Goal: Information Seeking & Learning: Learn about a topic

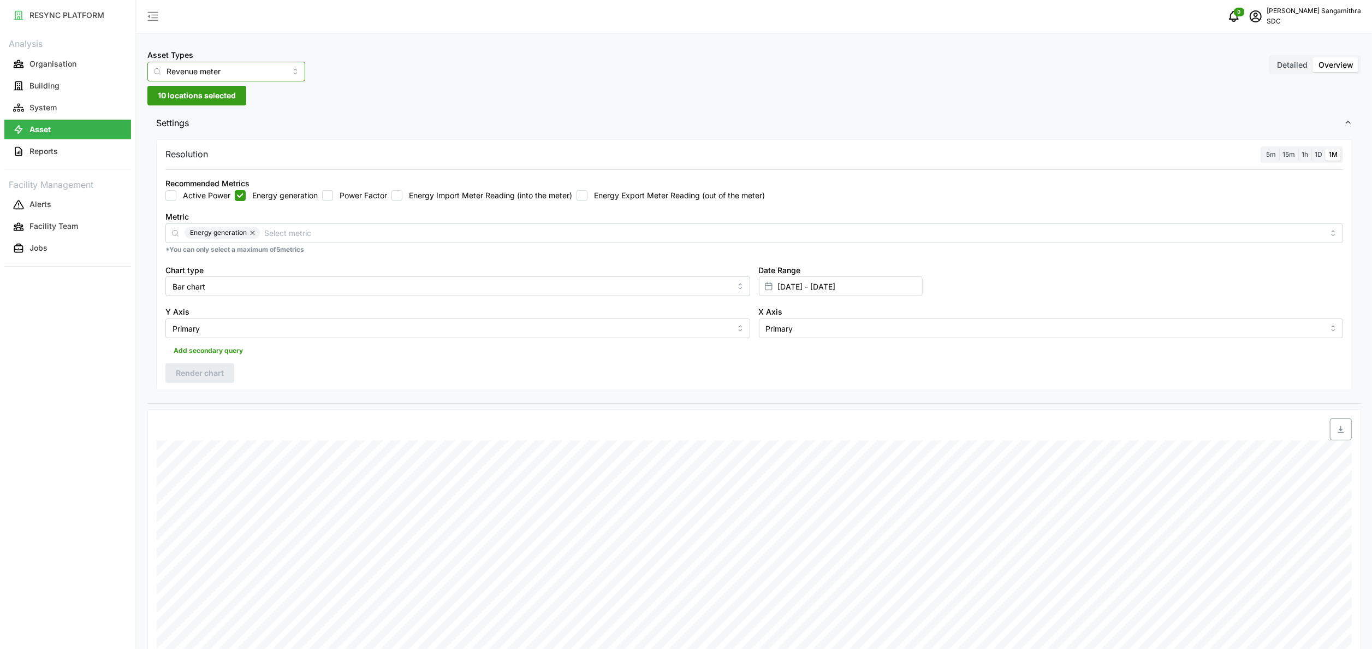
click at [269, 79] on input "Revenue meter" at bounding box center [226, 72] width 158 height 20
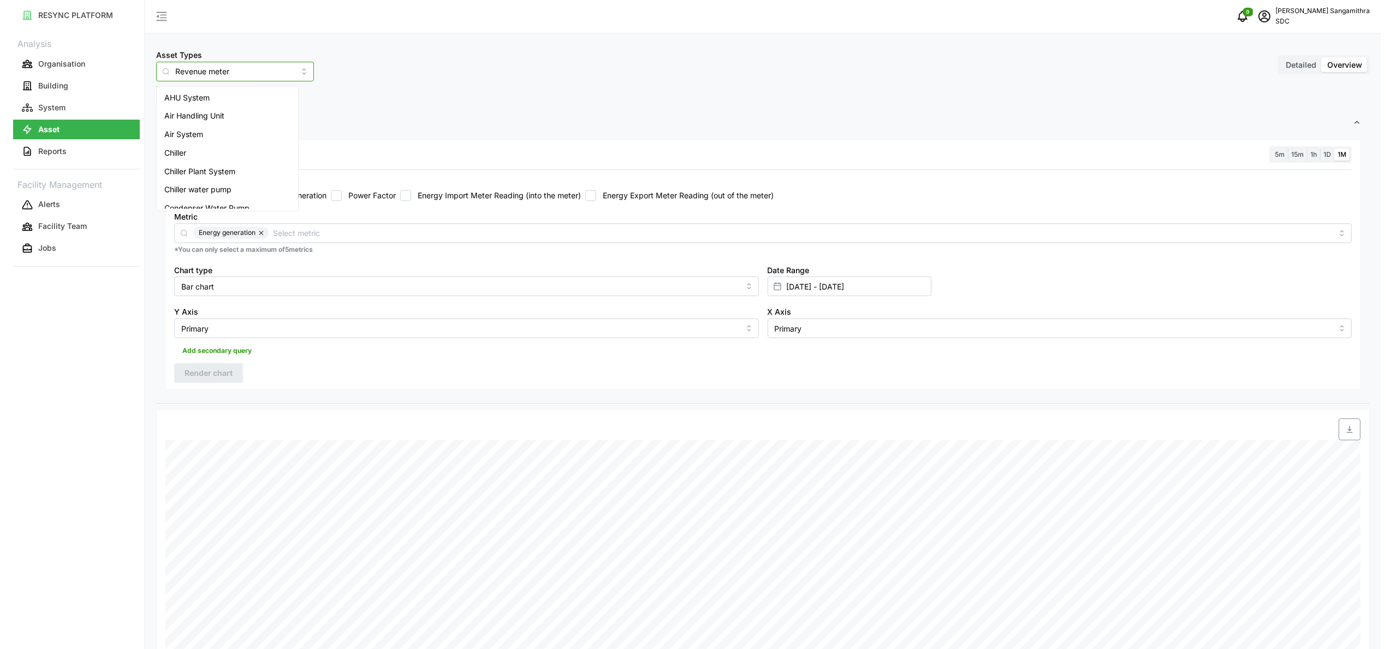
scroll to position [156, 0]
click at [181, 176] on span "Inverter" at bounding box center [170, 181] width 28 height 12
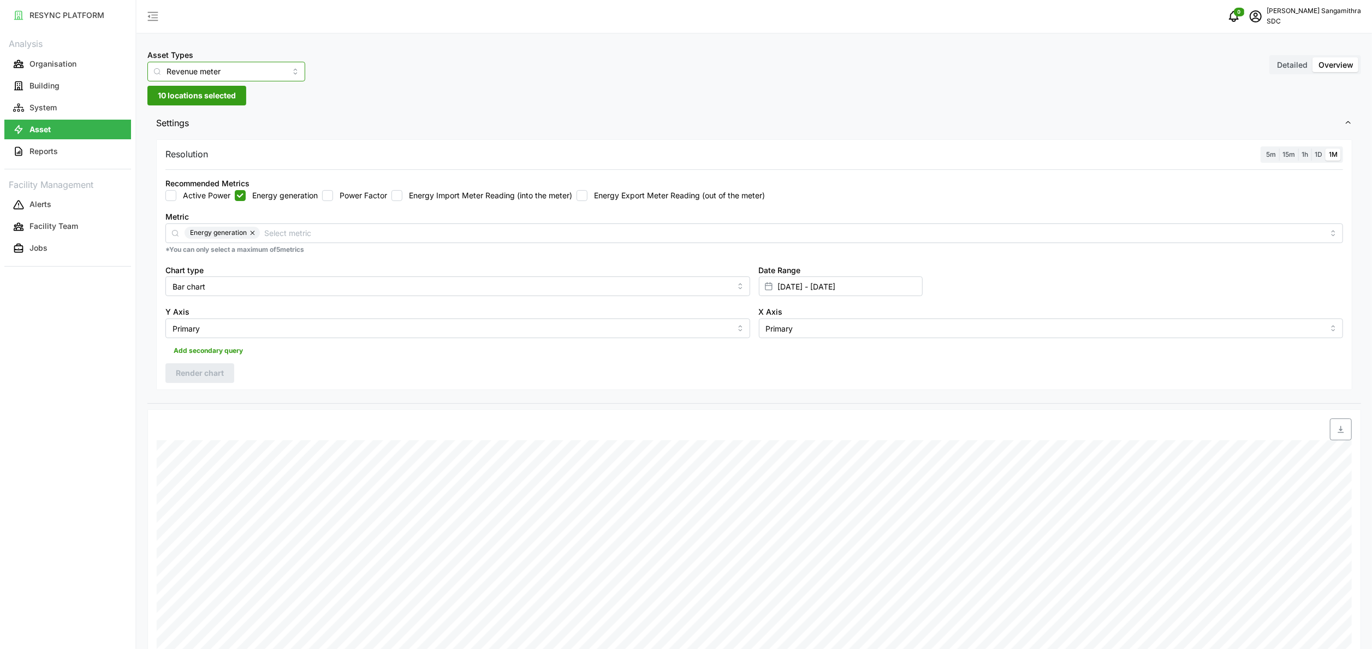
type input "Inverter"
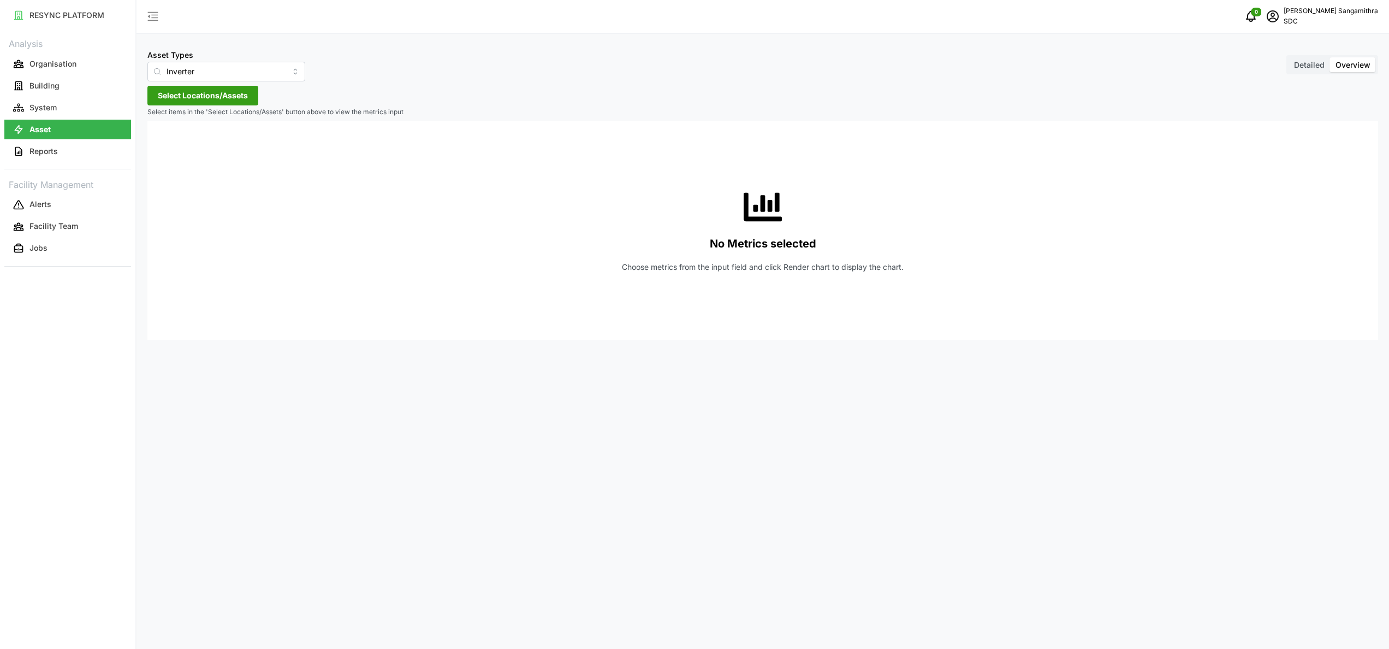
click at [215, 92] on span "Select Locations/Assets" at bounding box center [203, 95] width 90 height 19
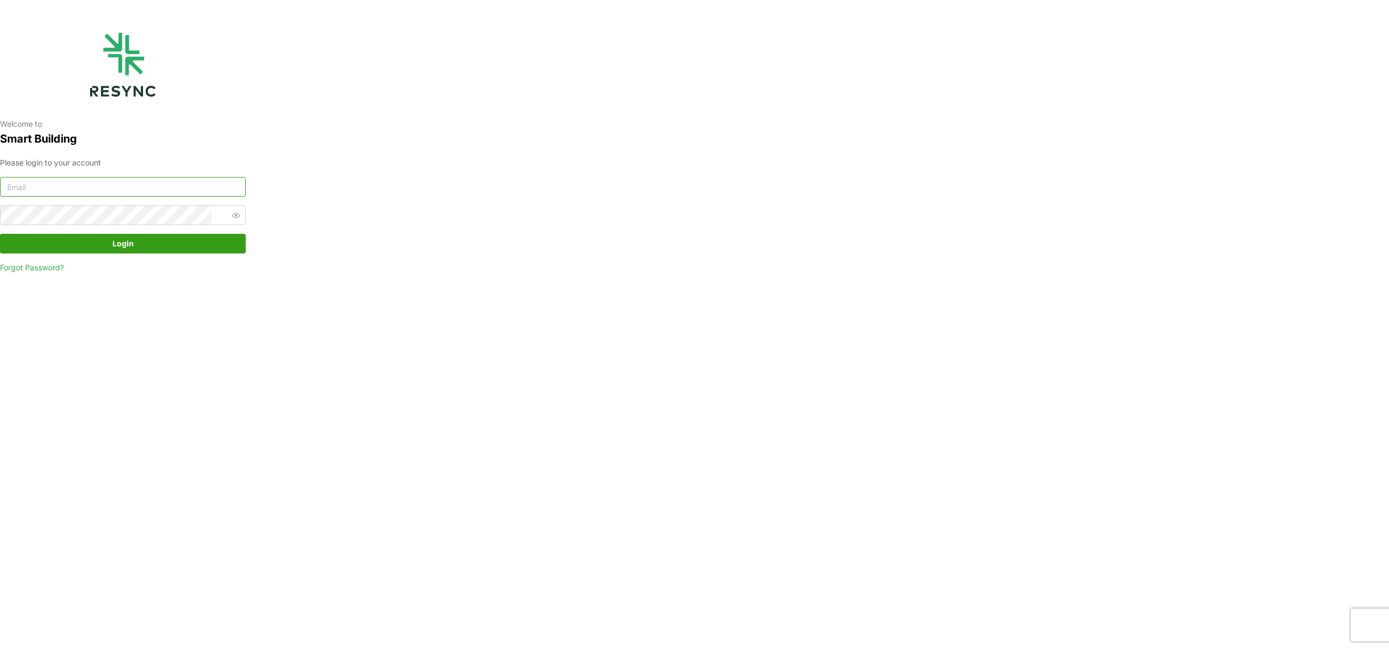
type input "[EMAIL_ADDRESS][DOMAIN_NAME]"
click at [166, 239] on span "Login" at bounding box center [122, 243] width 225 height 19
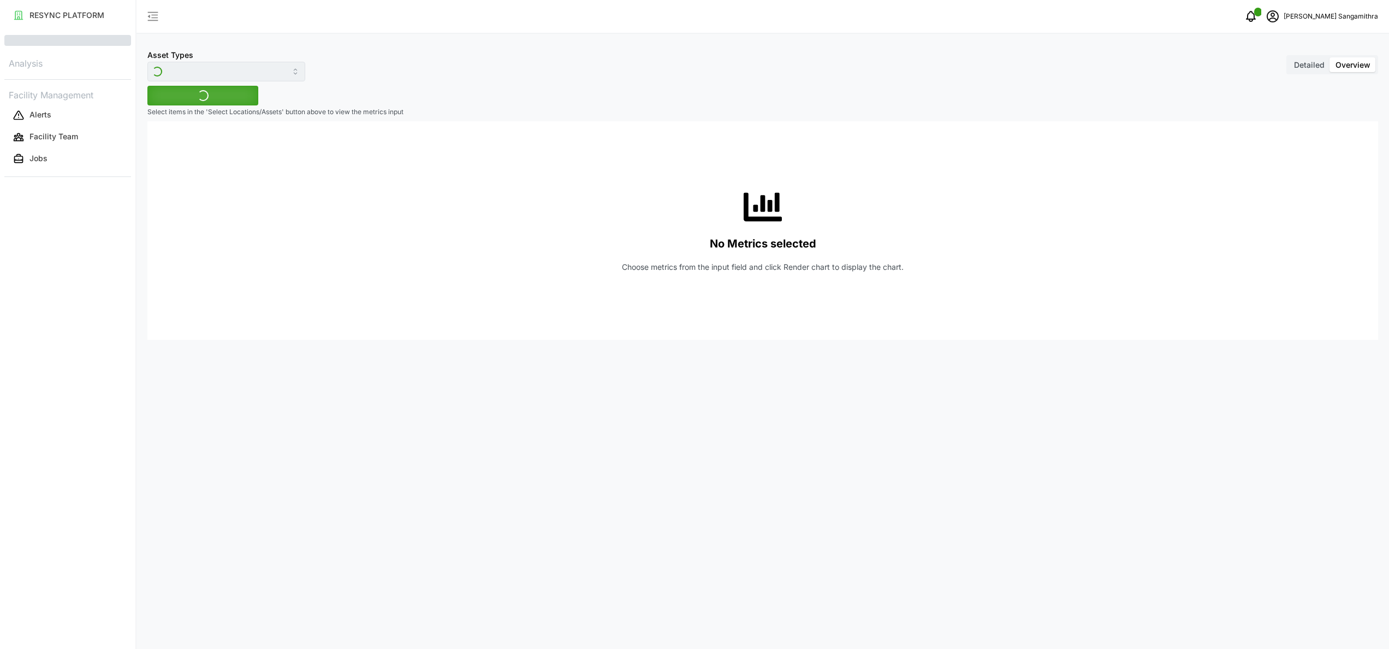
type input "Inverter"
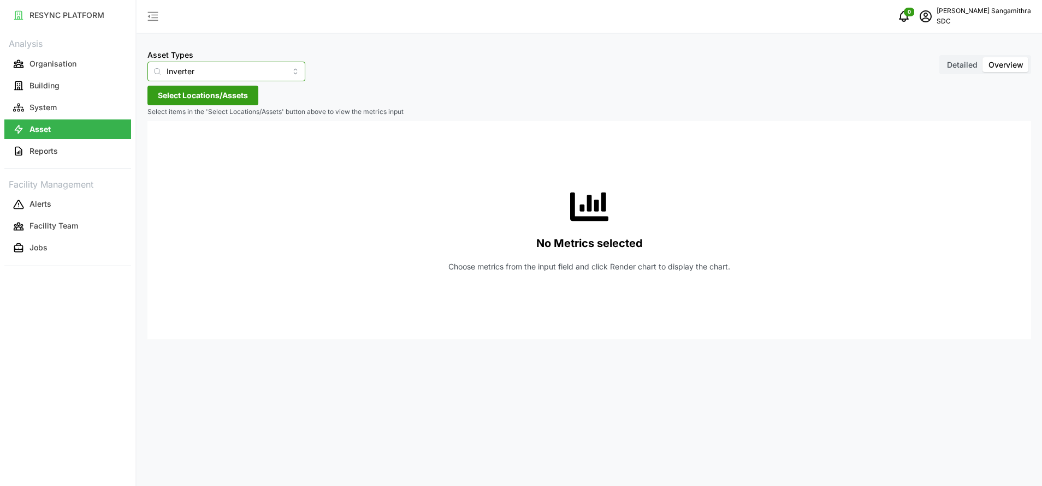
drag, startPoint x: 1376, startPoint y: 1, endPoint x: 277, endPoint y: 73, distance: 1101.4
click at [277, 73] on input "Inverter" at bounding box center [226, 72] width 158 height 20
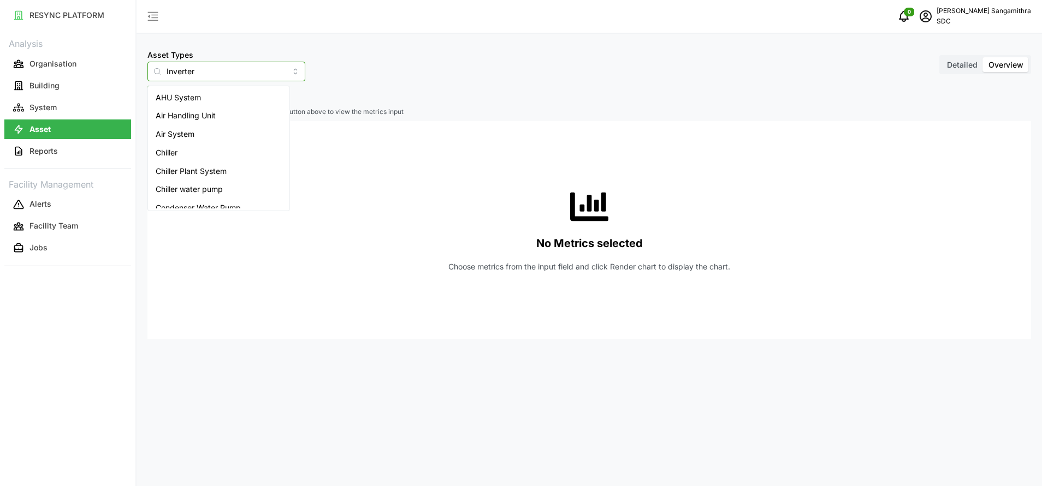
scroll to position [138, 0]
click at [179, 194] on span "Inverter" at bounding box center [180, 199] width 28 height 12
click at [268, 64] on input "AHU System" at bounding box center [226, 72] width 158 height 20
click at [193, 162] on div "Inverter" at bounding box center [218, 162] width 137 height 19
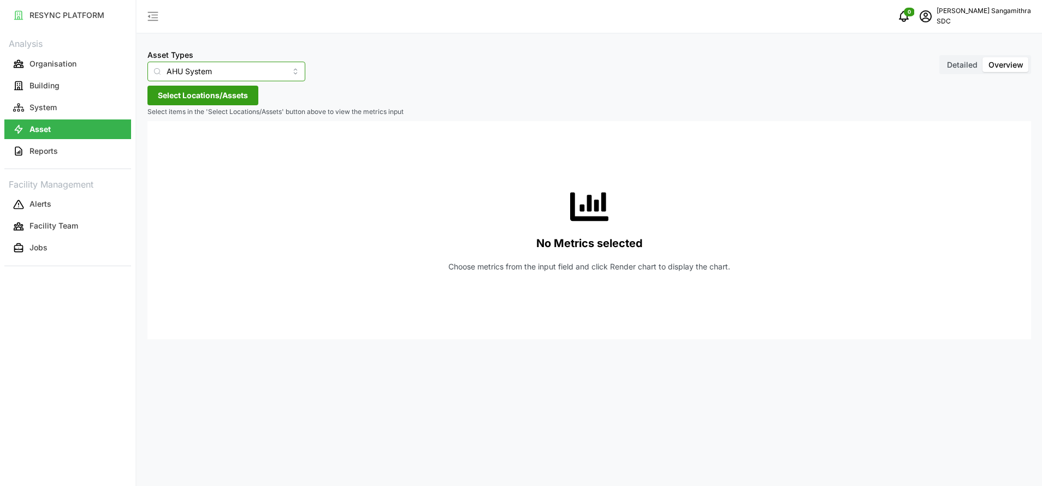
type input "Inverter"
click at [208, 100] on span "Select Locations/Assets" at bounding box center [203, 95] width 90 height 19
click at [219, 141] on span "SDC-1" at bounding box center [209, 145] width 22 height 11
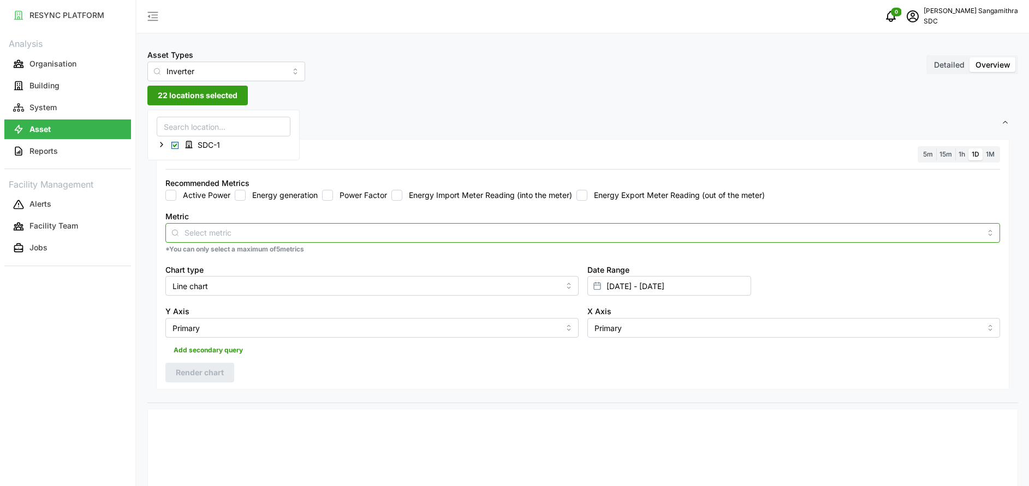
click at [224, 236] on input "Metric" at bounding box center [583, 233] width 797 height 12
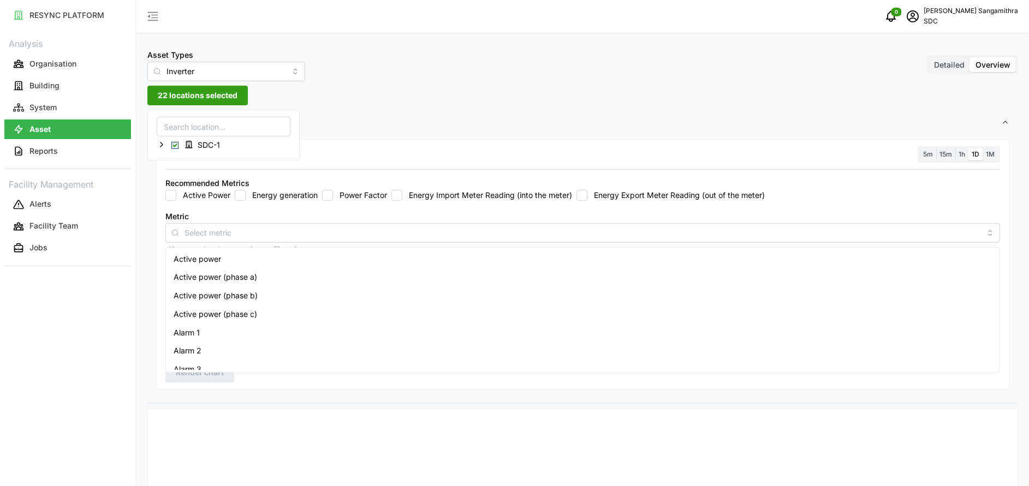
click at [242, 197] on input "Energy generation" at bounding box center [240, 195] width 11 height 11
checkbox input "true"
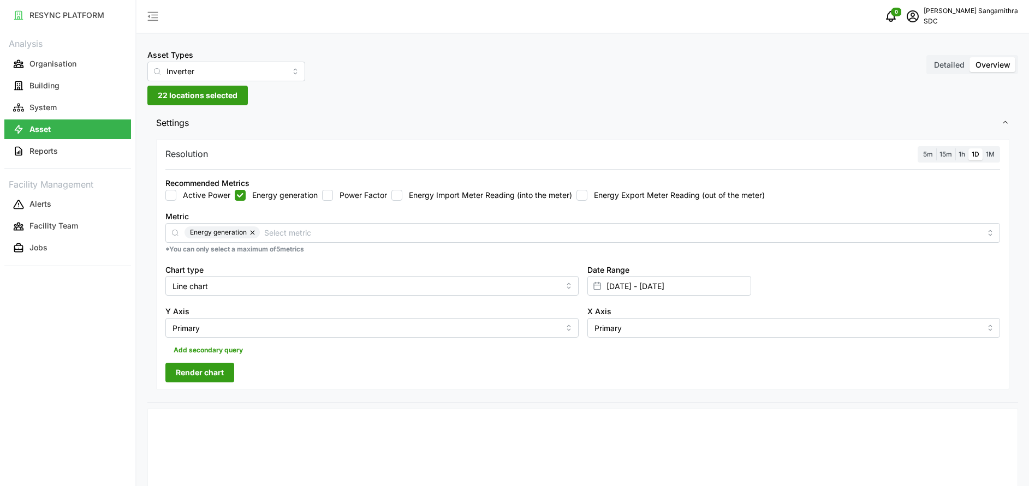
click at [237, 95] on span "22 locations selected" at bounding box center [198, 95] width 80 height 19
click at [163, 146] on icon at bounding box center [161, 144] width 9 height 9
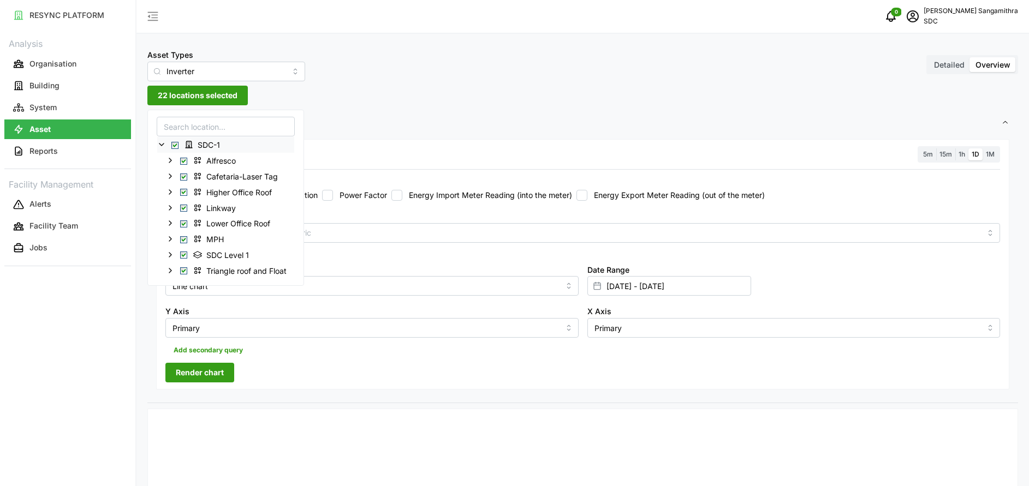
click at [176, 146] on span "Select SDC-1" at bounding box center [174, 145] width 7 height 7
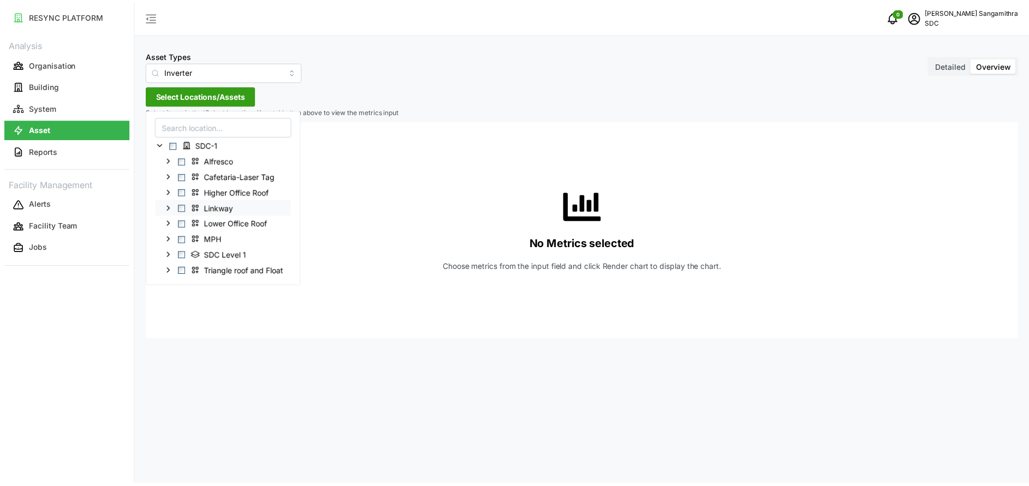
scroll to position [12, 0]
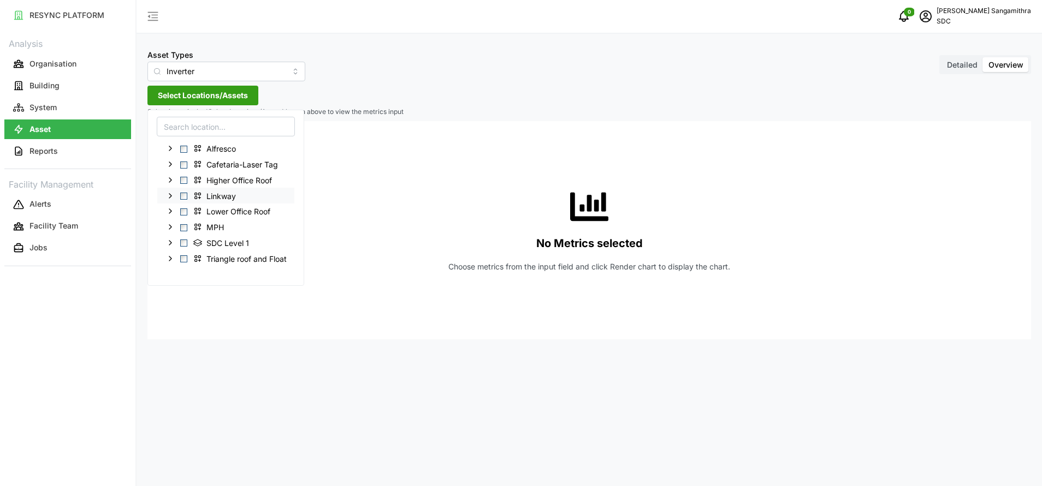
click at [182, 199] on span "Select Linkway" at bounding box center [183, 196] width 7 height 7
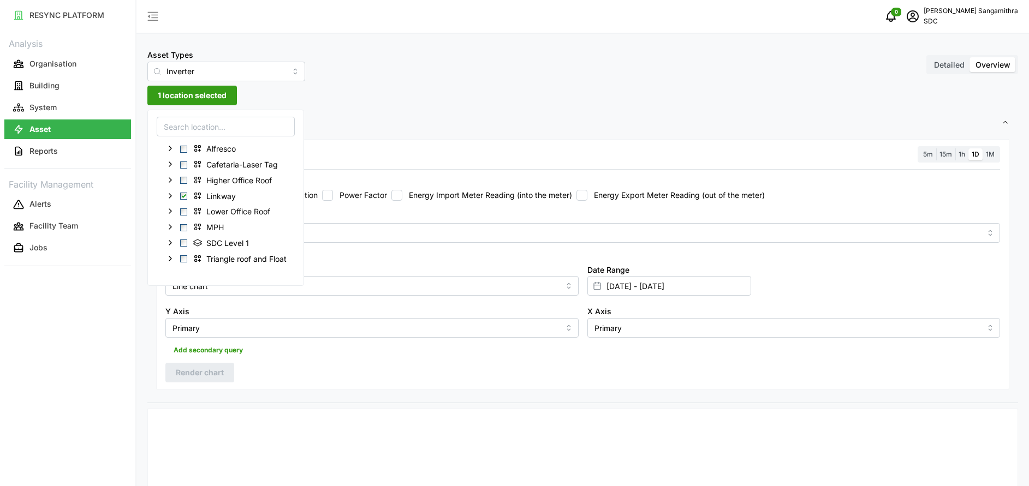
click at [385, 117] on span "Settings" at bounding box center [578, 123] width 845 height 27
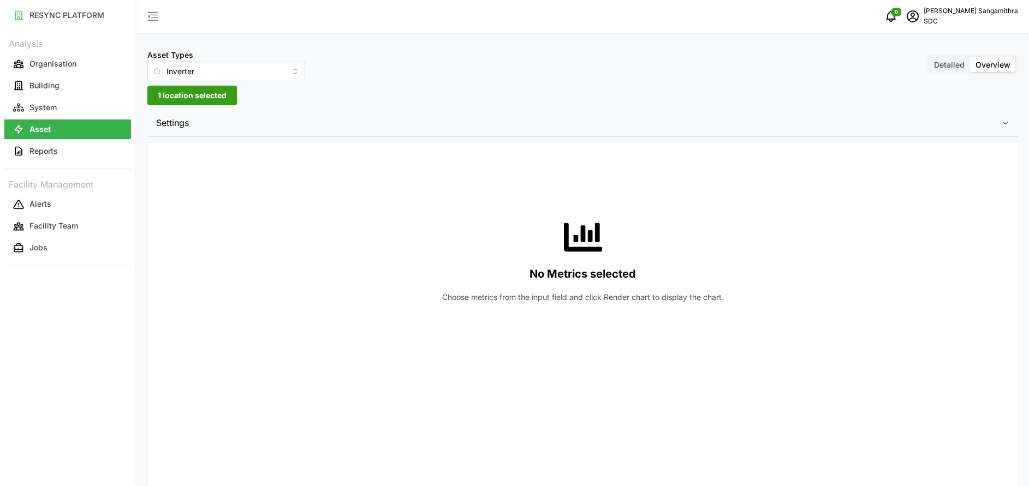
click at [211, 94] on span "1 location selected" at bounding box center [192, 95] width 69 height 19
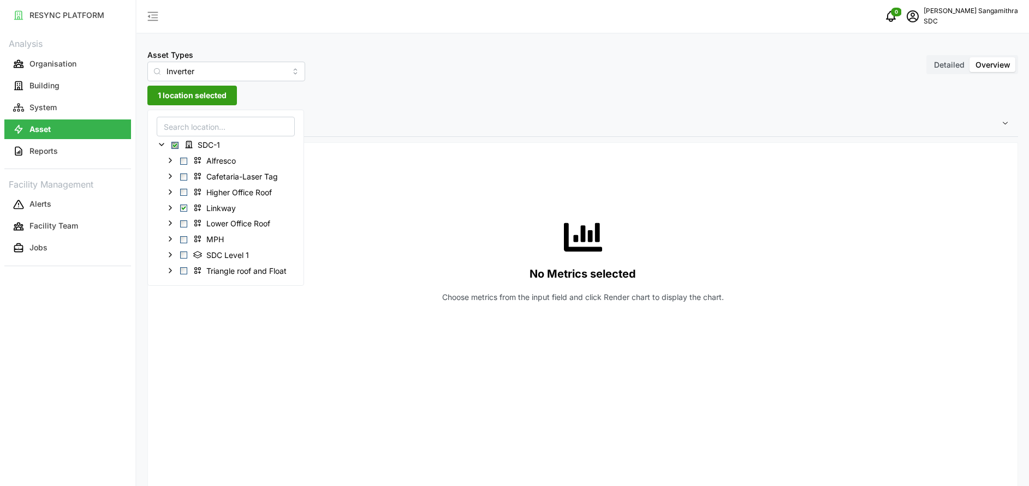
click at [418, 58] on div "Asset Types Inverter Detailed Overview" at bounding box center [582, 64] width 871 height 33
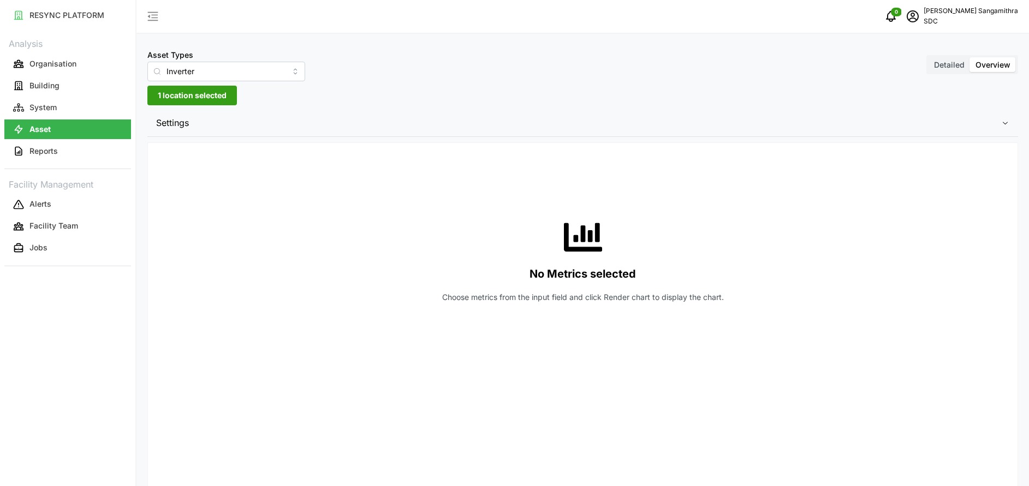
click at [229, 94] on button "1 location selected" at bounding box center [192, 96] width 90 height 20
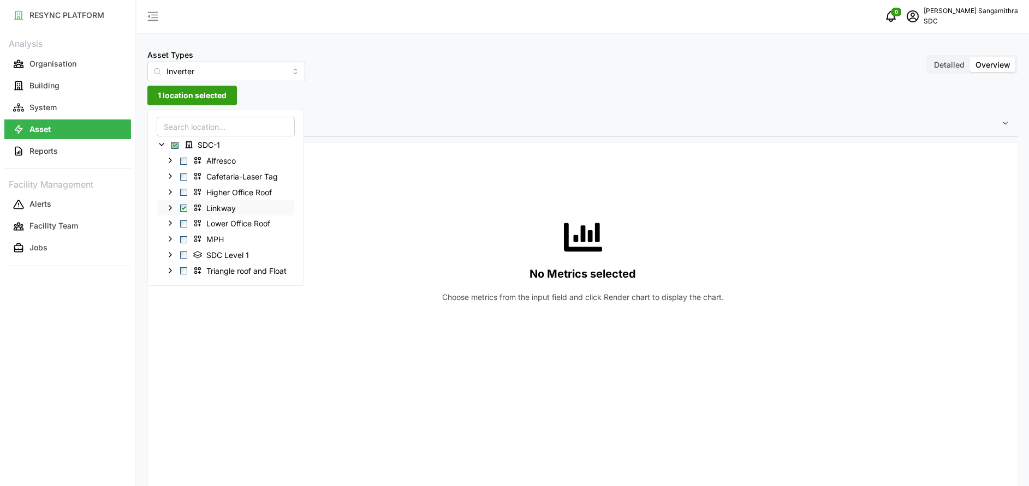
click at [181, 209] on span "Select Linkway" at bounding box center [183, 208] width 7 height 7
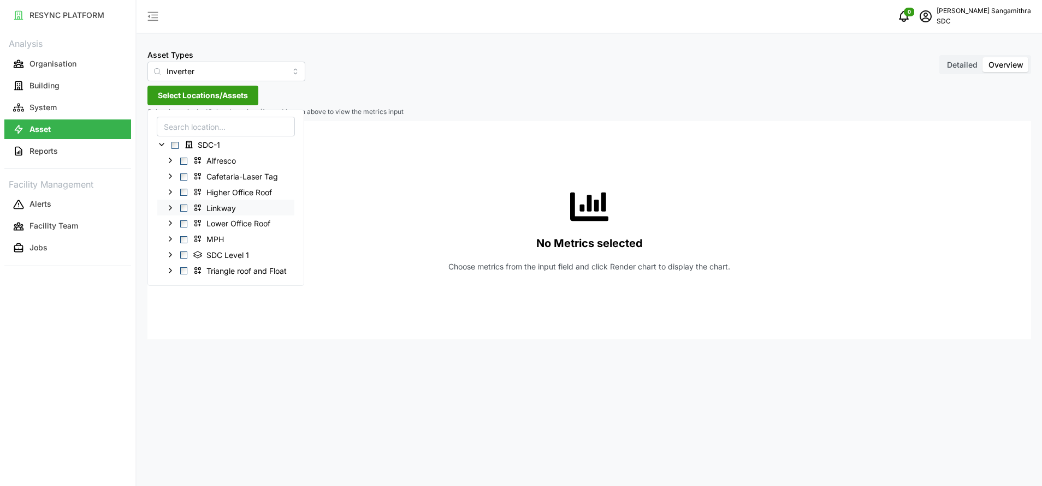
click at [184, 208] on span "Select Linkway" at bounding box center [183, 208] width 7 height 7
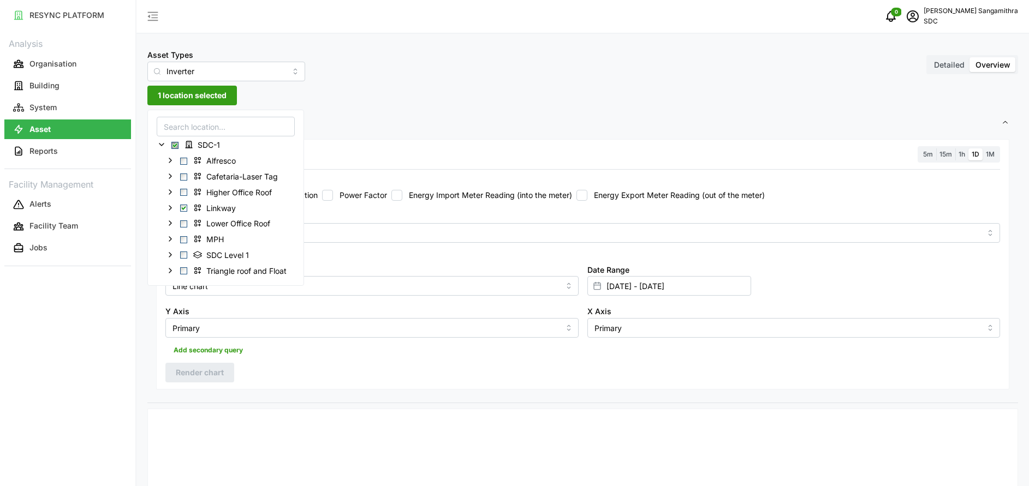
click at [342, 212] on div "Metric" at bounding box center [582, 226] width 835 height 33
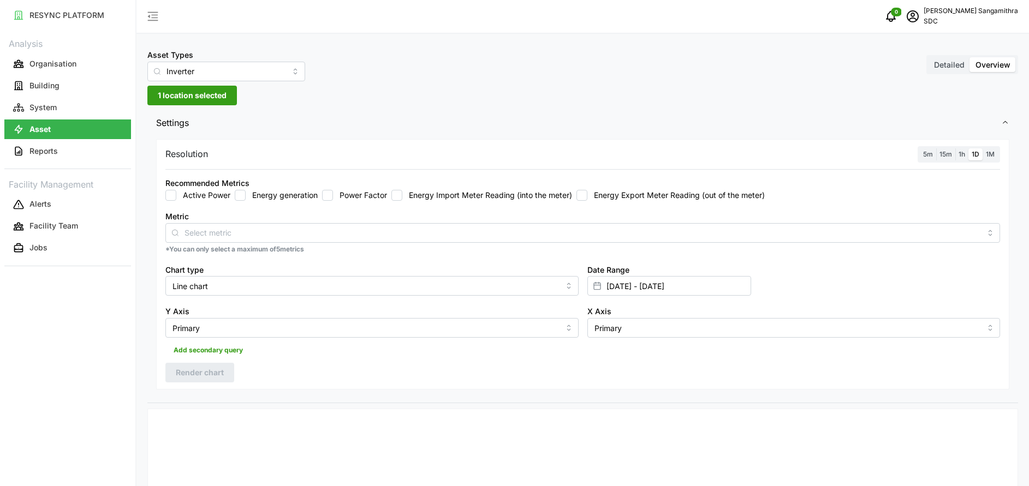
click at [236, 199] on input "Energy generation" at bounding box center [240, 195] width 11 height 11
checkbox input "true"
click at [925, 155] on span "5m" at bounding box center [928, 154] width 10 height 8
click at [920, 149] on input "5m" at bounding box center [920, 149] width 0 height 0
click at [504, 299] on div "Chart type Line chart" at bounding box center [372, 280] width 422 height 42
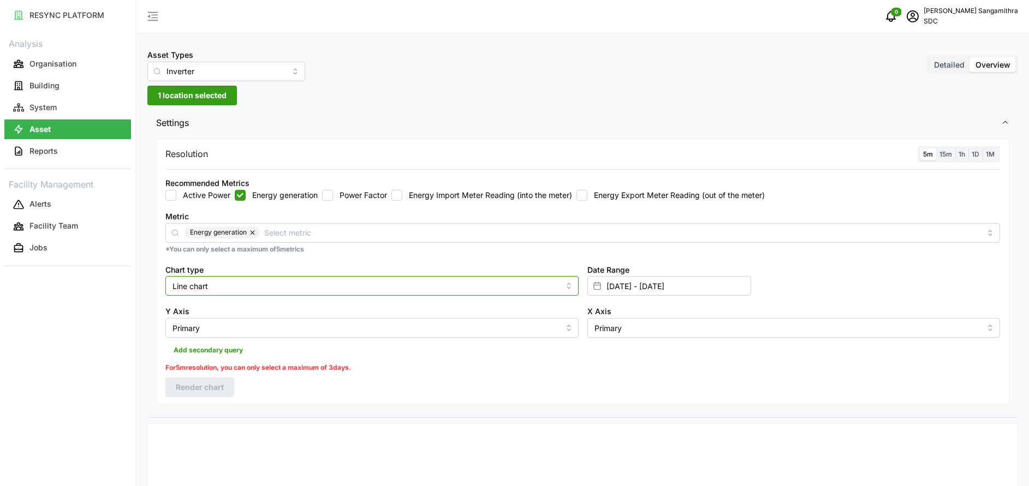
click at [504, 284] on input "Line chart" at bounding box center [371, 286] width 413 height 20
click at [237, 333] on div "Bar chart" at bounding box center [372, 331] width 408 height 19
type input "Bar chart"
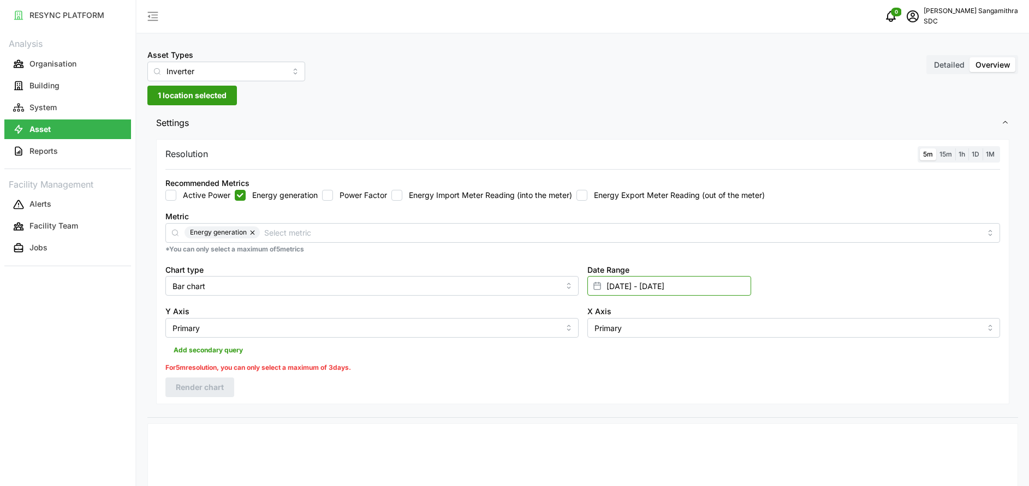
click at [659, 290] on input "[DATE] - [DATE]" at bounding box center [669, 286] width 164 height 20
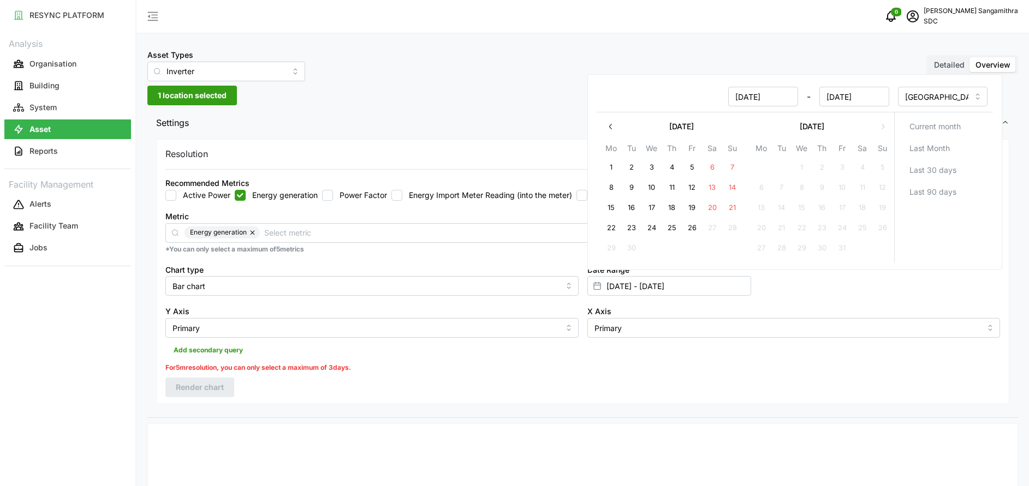
click at [693, 231] on button "26" at bounding box center [692, 228] width 20 height 20
type input "[DATE] - [DATE]"
type input "[DATE]"
click at [620, 286] on input "[DATE] - [DATE]" at bounding box center [669, 286] width 164 height 20
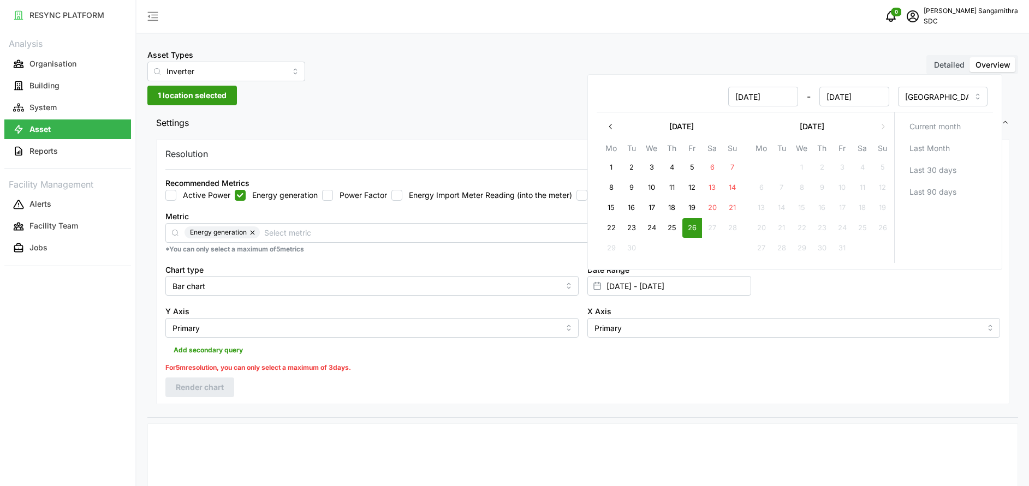
click at [697, 233] on button "26" at bounding box center [692, 228] width 20 height 20
type input "[DATE] - [DATE]"
type input "[DATE]"
click at [307, 328] on input "Primary" at bounding box center [371, 328] width 413 height 20
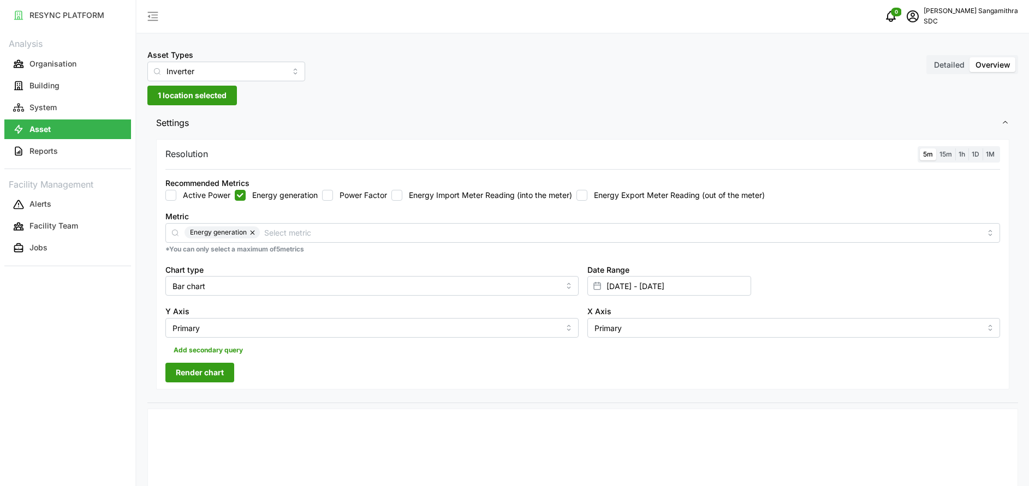
click at [650, 359] on div "Resolution 5m 15m 1h 1D 1M Recommended Metrics Active Power Energy generation P…" at bounding box center [582, 264] width 853 height 251
click at [199, 369] on span "Render chart" at bounding box center [200, 373] width 48 height 19
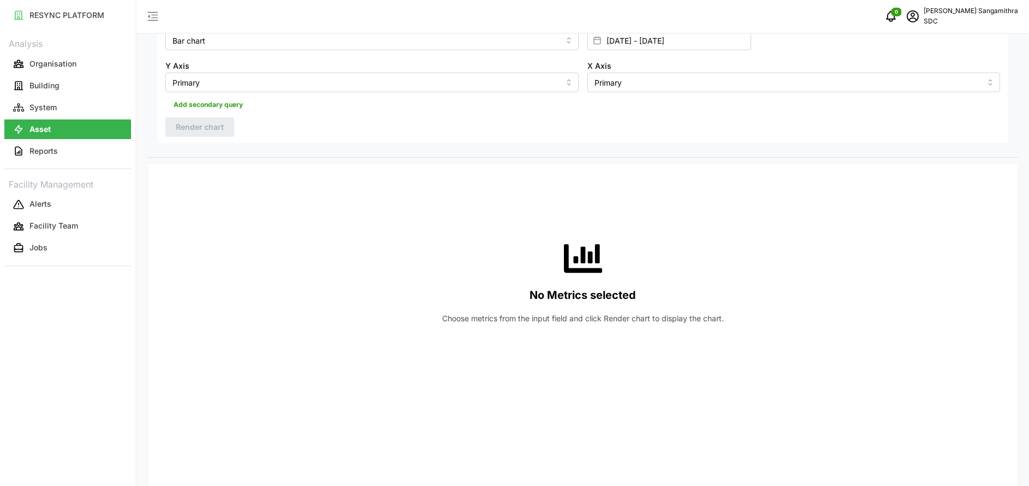
scroll to position [164, 0]
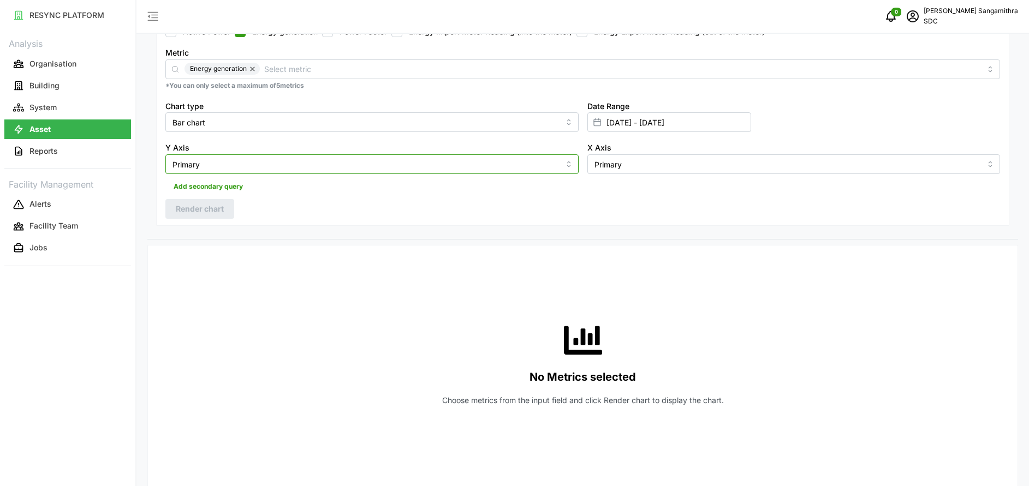
click at [565, 172] on input "Primary" at bounding box center [371, 165] width 413 height 20
click at [567, 170] on input "Primary" at bounding box center [371, 165] width 413 height 20
click at [567, 168] on input "Primary" at bounding box center [371, 165] width 413 height 20
click at [567, 166] on input "Primary" at bounding box center [371, 165] width 413 height 20
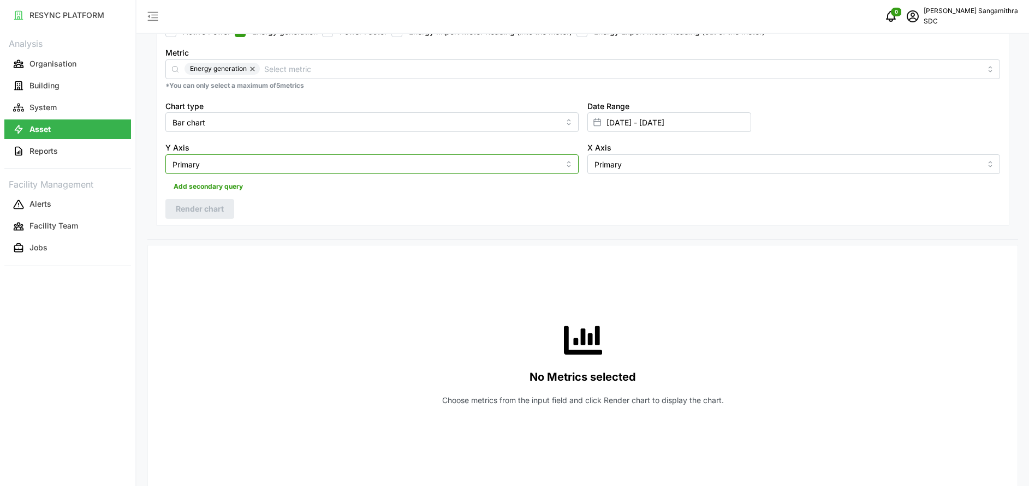
click at [569, 164] on input "Primary" at bounding box center [371, 165] width 413 height 20
click at [569, 159] on input "Primary" at bounding box center [371, 165] width 413 height 20
click at [569, 167] on input "Primary" at bounding box center [371, 165] width 413 height 20
click at [325, 162] on input "Primary" at bounding box center [371, 165] width 413 height 20
click at [646, 151] on div "X Axis Primary" at bounding box center [793, 157] width 413 height 33
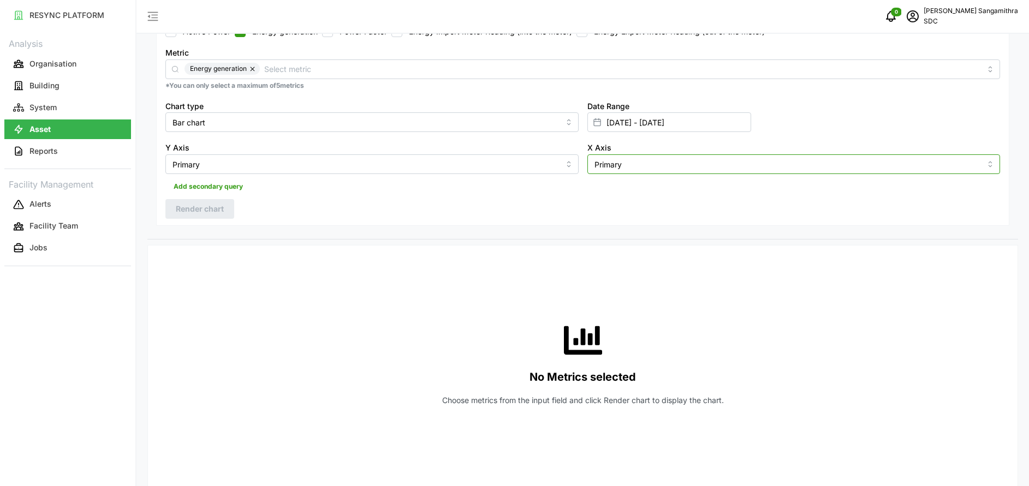
click at [647, 156] on input "Primary" at bounding box center [793, 165] width 413 height 20
drag, startPoint x: 559, startPoint y: 182, endPoint x: 545, endPoint y: 186, distance: 13.8
click at [558, 182] on div "Add secondary query" at bounding box center [582, 184] width 835 height 21
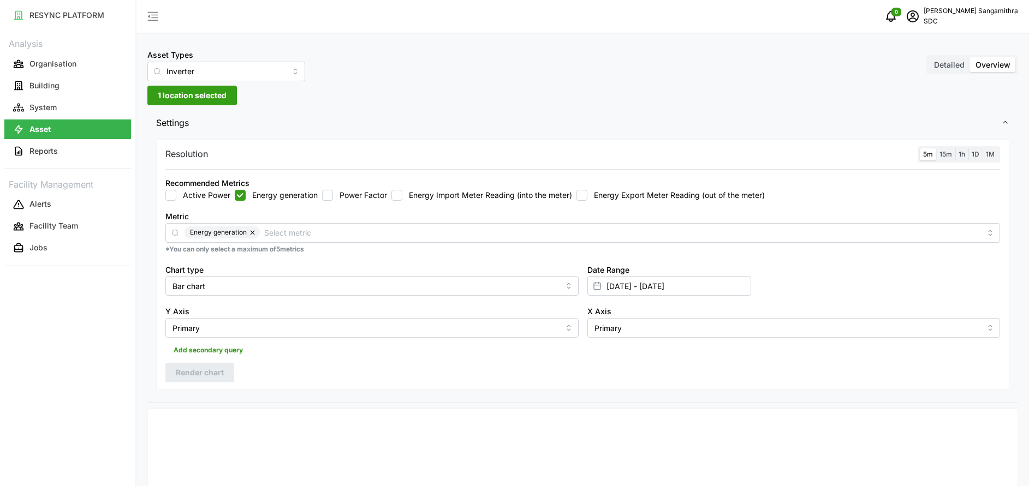
click at [192, 94] on span "1 location selected" at bounding box center [192, 95] width 69 height 19
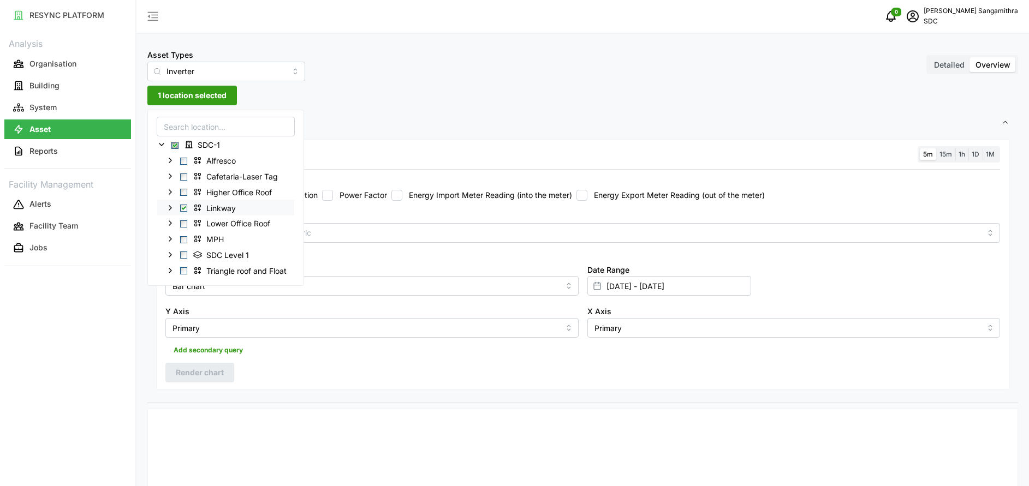
click at [179, 205] on div "Linkway" at bounding box center [225, 208] width 137 height 16
click at [188, 207] on div "Linkway" at bounding box center [225, 208] width 137 height 16
click at [187, 207] on span "Select Linkway" at bounding box center [183, 208] width 7 height 7
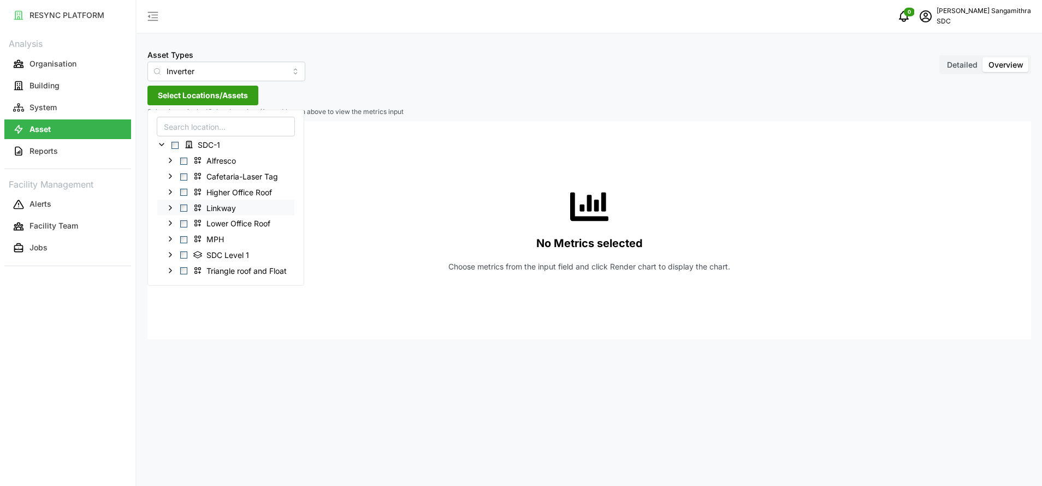
click at [180, 210] on div "Linkway" at bounding box center [225, 208] width 137 height 16
click at [183, 211] on span "Select Linkway" at bounding box center [183, 208] width 7 height 7
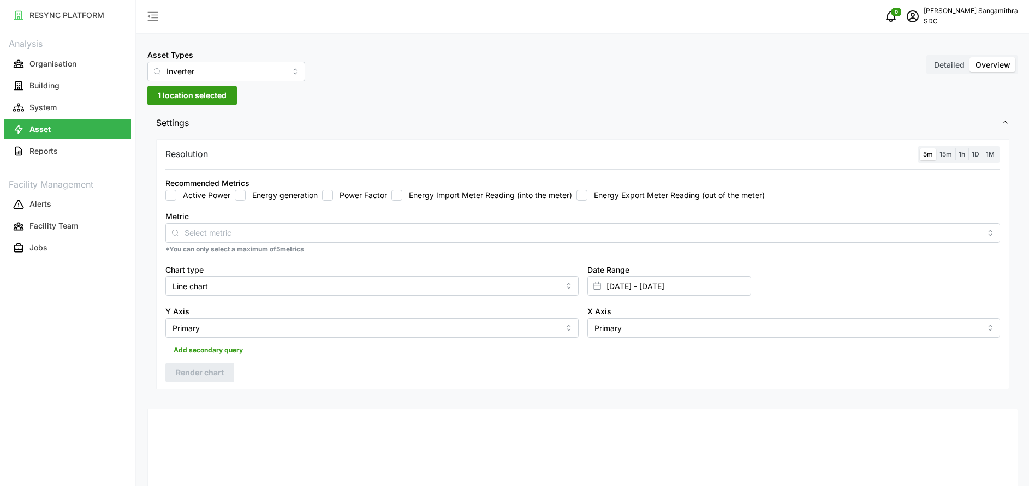
click at [240, 196] on input "Energy generation" at bounding box center [240, 195] width 11 height 11
checkbox input "true"
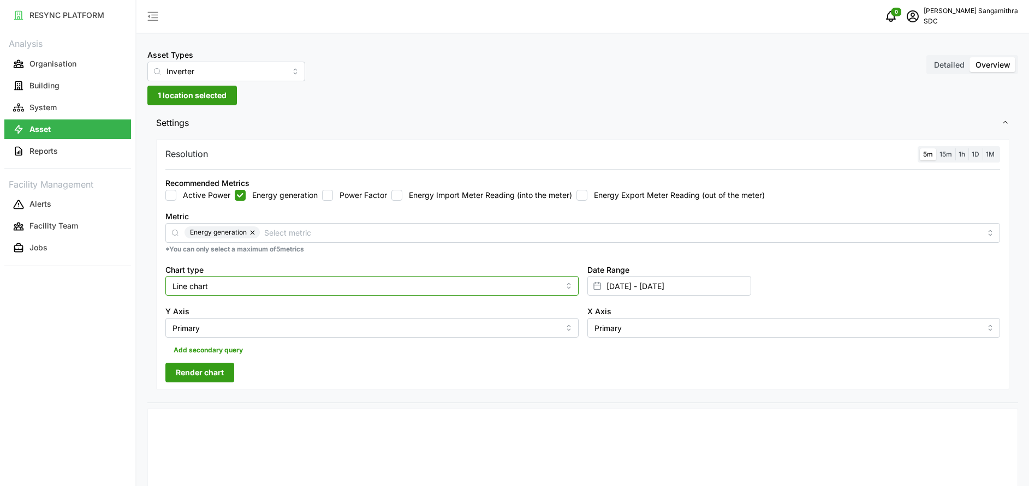
click at [316, 284] on input "Line chart" at bounding box center [371, 286] width 413 height 20
click at [287, 324] on div "Bar chart" at bounding box center [372, 331] width 408 height 19
type input "Bar chart"
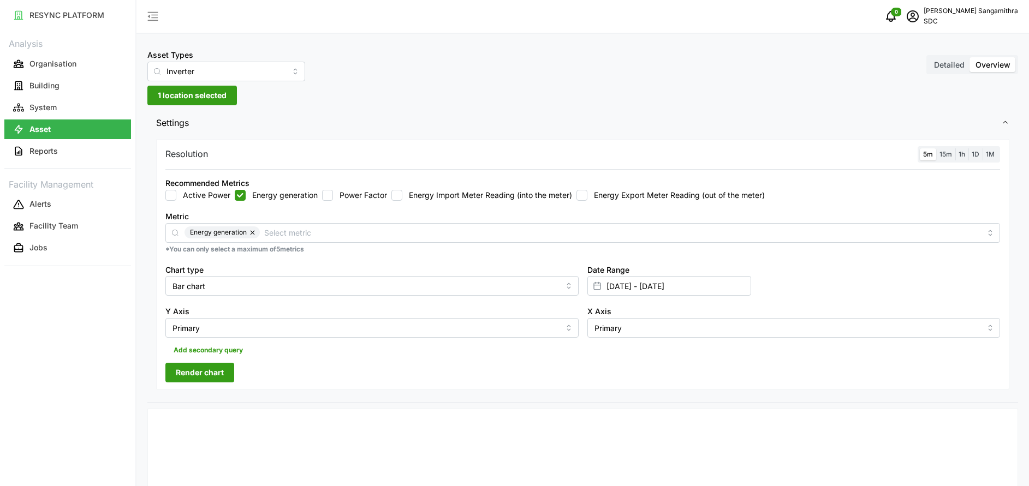
click at [222, 369] on span "Render chart" at bounding box center [200, 373] width 48 height 19
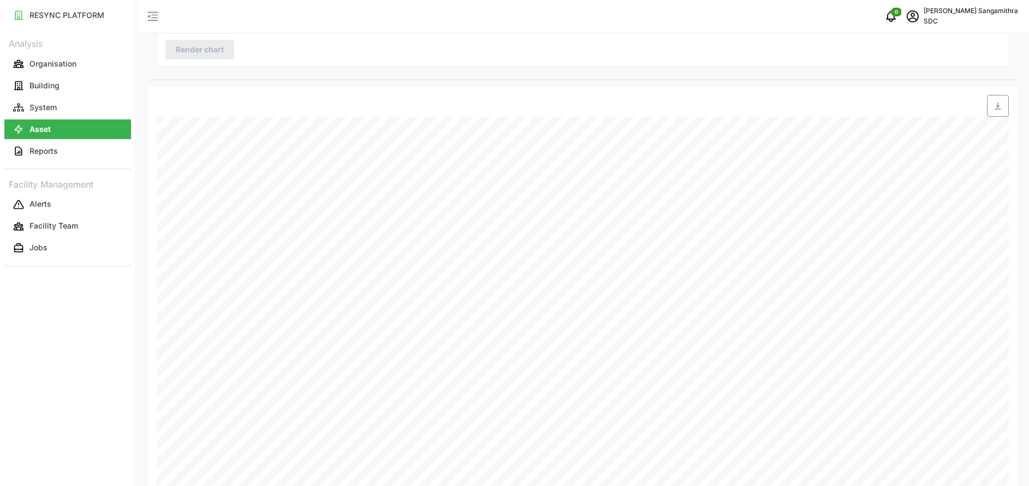
scroll to position [351, 0]
click at [681, 468] on div "Date Time: [DATE] 14:14 ES2030015981 (S4 Inverter 1): Energy Generation: 1 kWh" at bounding box center [582, 267] width 871 height 418
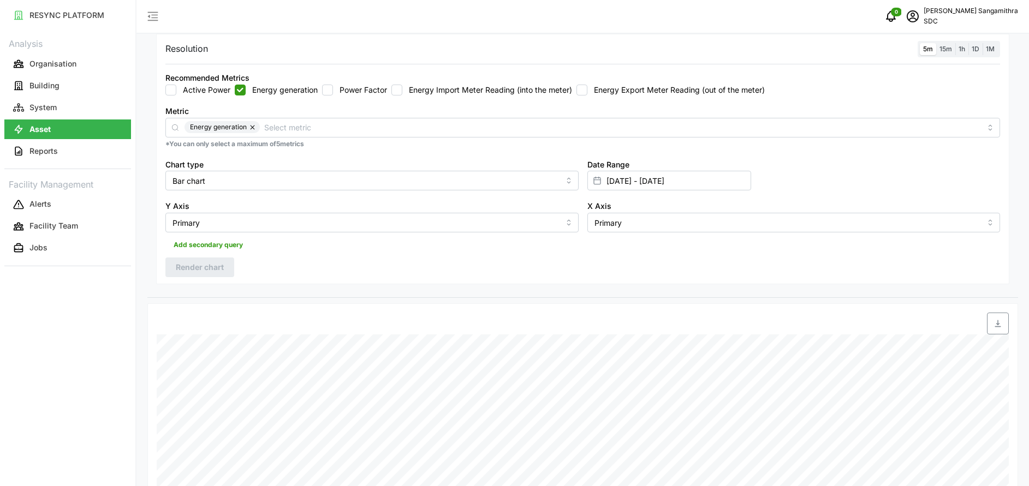
scroll to position [23, 0]
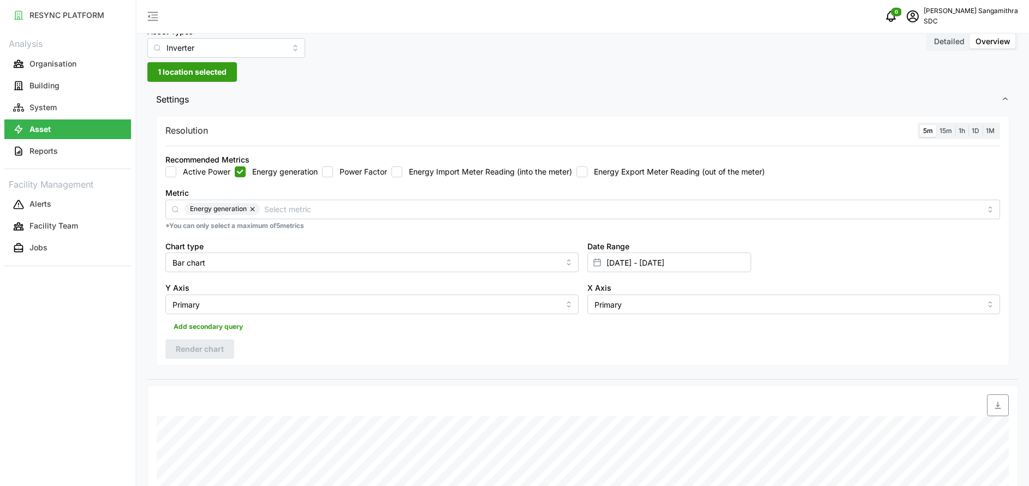
click at [950, 134] on span "15m" at bounding box center [946, 131] width 13 height 8
click at [936, 125] on input "15m" at bounding box center [936, 125] width 0 height 0
click at [923, 136] on label "5m" at bounding box center [928, 131] width 16 height 13
click at [920, 125] on input "5m" at bounding box center [920, 125] width 0 height 0
click at [186, 354] on span "Render chart" at bounding box center [200, 349] width 48 height 19
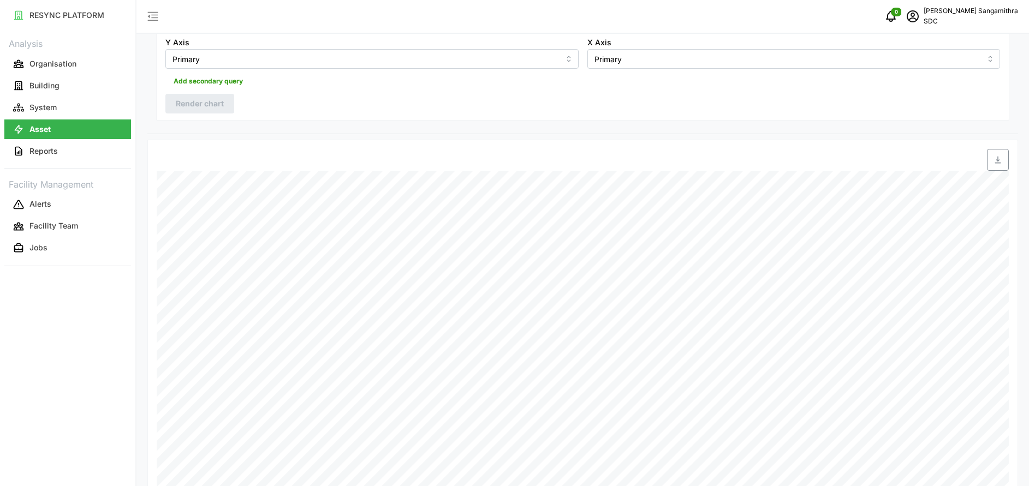
scroll to position [351, 0]
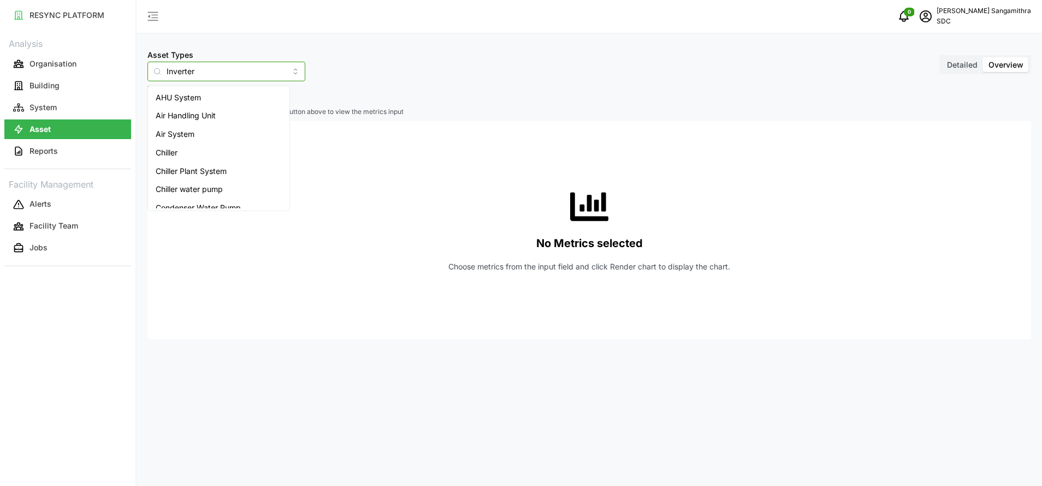
click at [192, 68] on input "Inverter" at bounding box center [226, 72] width 158 height 20
click at [193, 191] on div "Inverter" at bounding box center [218, 199] width 137 height 19
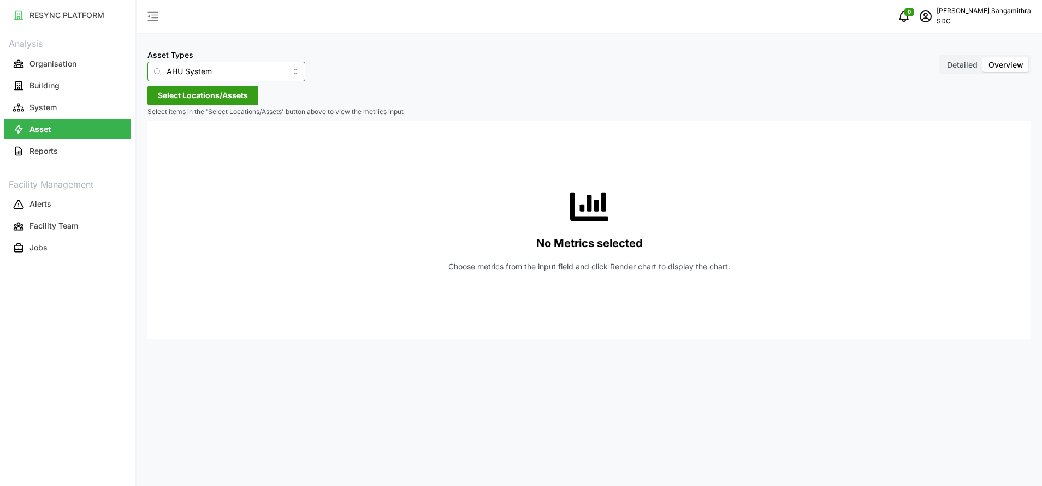
click at [222, 64] on input "AHU System" at bounding box center [226, 72] width 158 height 20
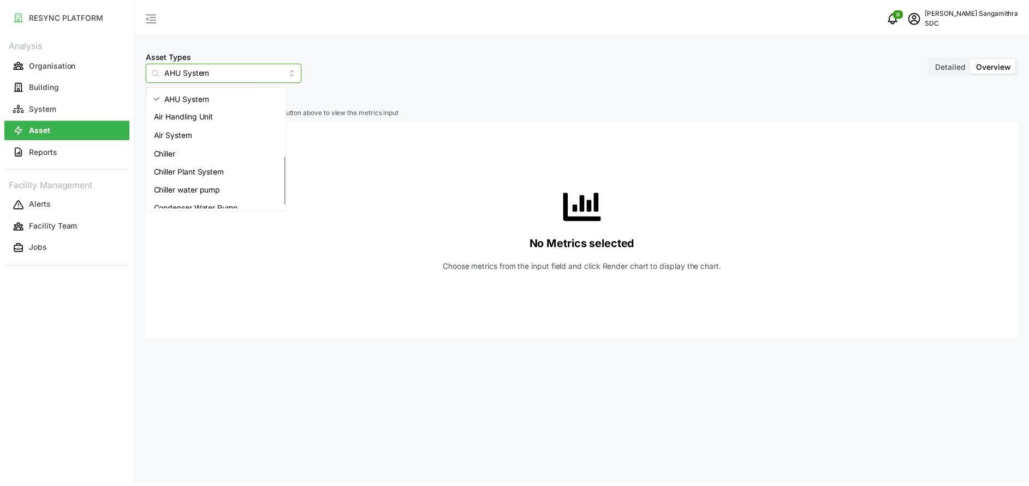
scroll to position [174, 0]
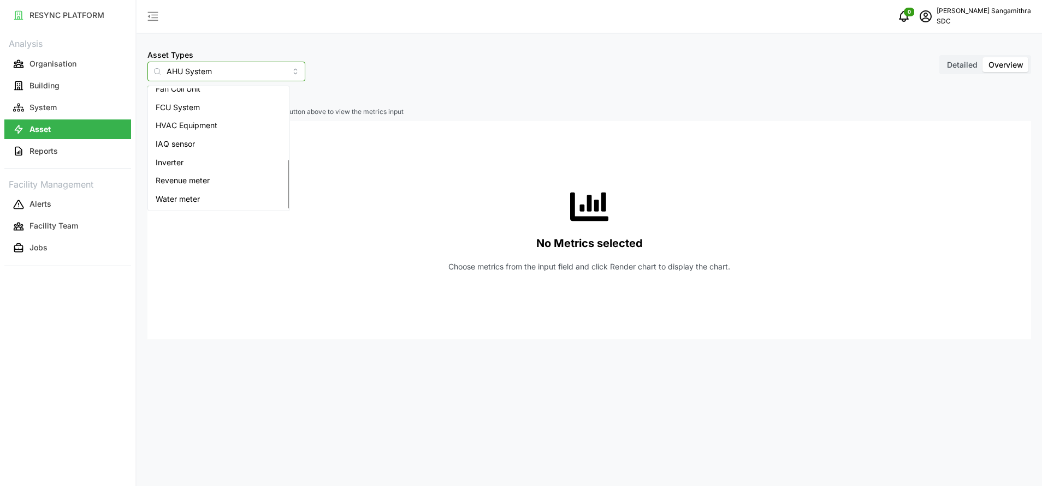
click at [189, 168] on div "Inverter" at bounding box center [218, 162] width 137 height 19
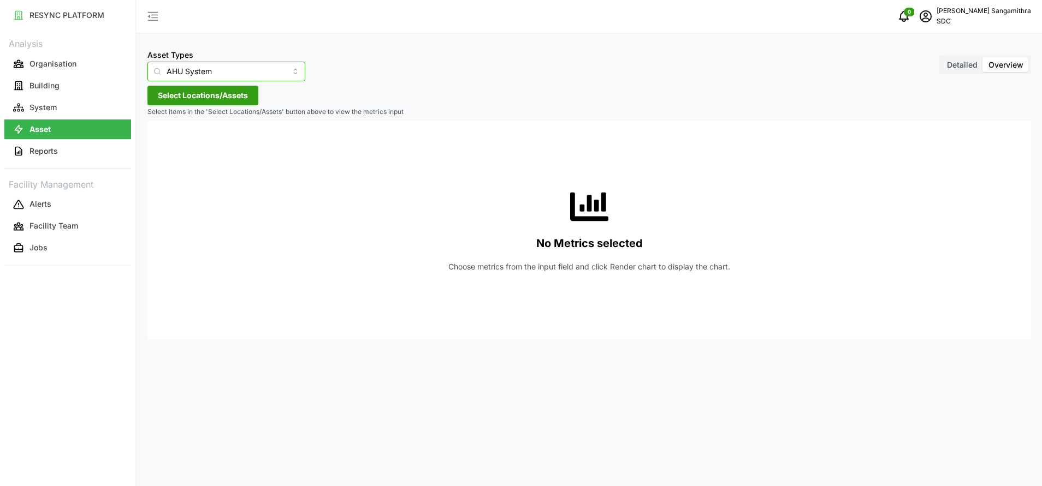
type input "Inverter"
click at [172, 101] on span "Select Locations/Assets" at bounding box center [203, 95] width 90 height 19
click at [189, 145] on icon at bounding box center [189, 144] width 9 height 9
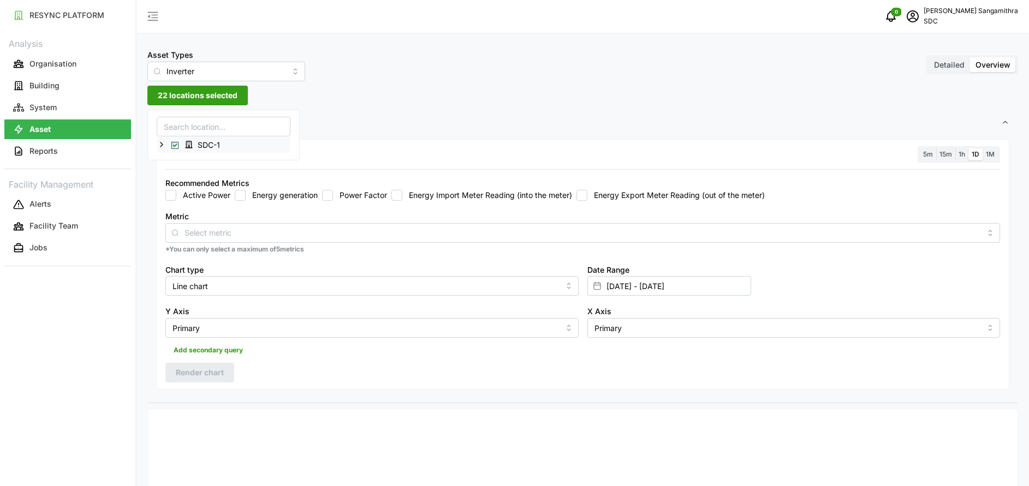
click at [157, 146] on div "SDC-1" at bounding box center [223, 135] width 152 height 51
click at [162, 145] on icon at bounding box center [161, 144] width 9 height 9
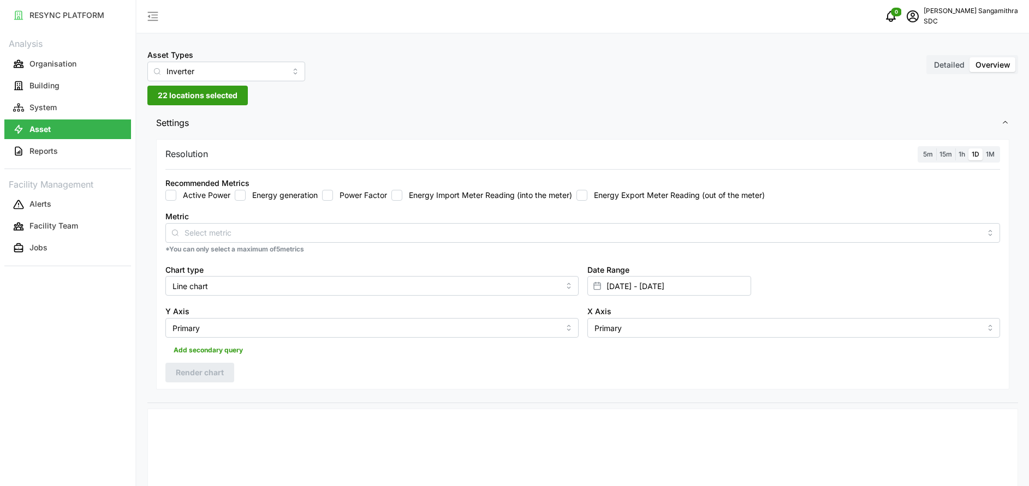
click at [246, 193] on div "Energy generation" at bounding box center [276, 195] width 83 height 11
click at [237, 197] on input "Energy generation" at bounding box center [240, 195] width 11 height 11
checkbox input "true"
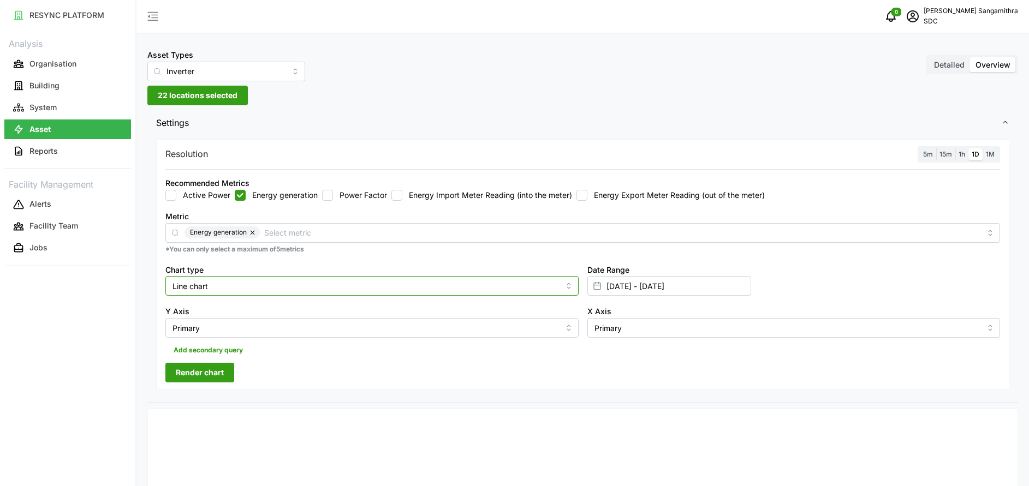
click at [563, 294] on input "Line chart" at bounding box center [371, 286] width 413 height 20
click at [413, 335] on div "Bar chart" at bounding box center [372, 331] width 408 height 19
type input "Bar chart"
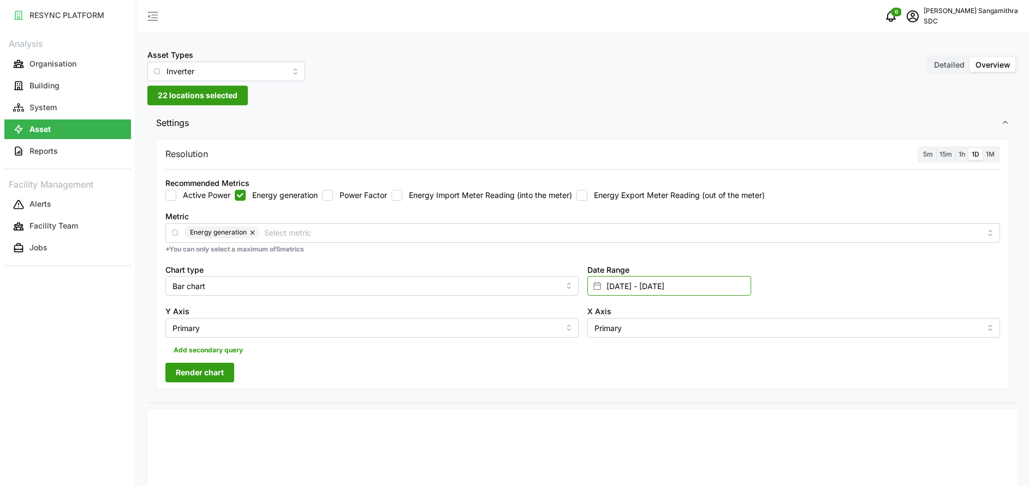
click at [684, 286] on input "[DATE] - [DATE]" at bounding box center [669, 286] width 164 height 20
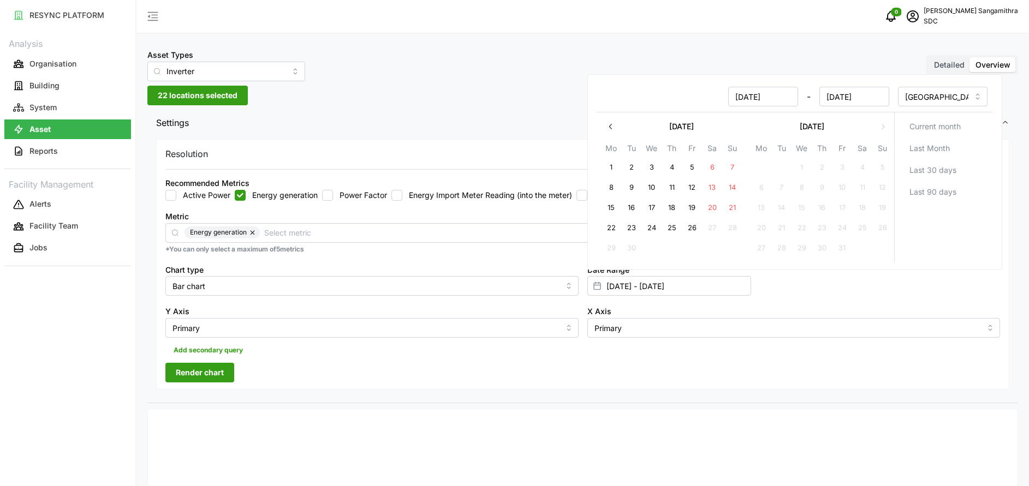
click at [610, 129] on icon "button" at bounding box center [610, 126] width 9 height 9
drag, startPoint x: 717, startPoint y: 109, endPoint x: 686, endPoint y: 120, distance: 32.8
click at [694, 114] on div "26 Sep 2025 - 26 Sep 2025 Asia/Singapore July 2025 Mo Tu We Th Fr Sa Su 30 1 2 …" at bounding box center [794, 172] width 415 height 196
type input "1 Apr 2024"
drag, startPoint x: 786, startPoint y: 98, endPoint x: 710, endPoint y: 99, distance: 75.9
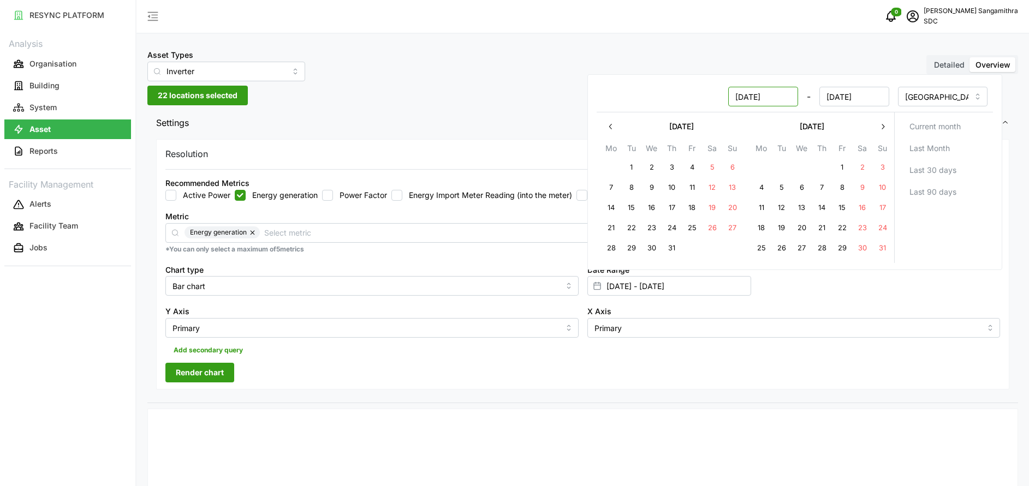
click at [710, 99] on div "1 Apr 2024 - 26 Sep 2025" at bounding box center [745, 97] width 287 height 20
paste input "1 Apr 2024"
type input "1 Apr 2024"
type input "01 Apr 2024 - 26 Sep 2025"
type input "[DATE]"
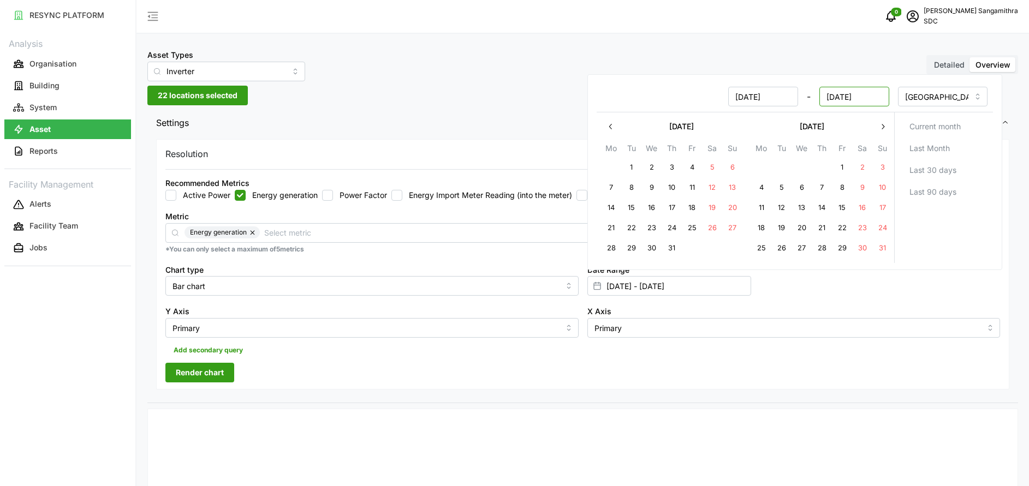
drag, startPoint x: 873, startPoint y: 97, endPoint x: 787, endPoint y: 103, distance: 86.0
click at [787, 103] on div "01 Apr 2024 - 26 Sep 2025" at bounding box center [745, 97] width 287 height 20
paste input "1 Apr 2024"
click at [829, 94] on input "1 Apr 2024" at bounding box center [854, 97] width 70 height 20
type input "[DATE]"
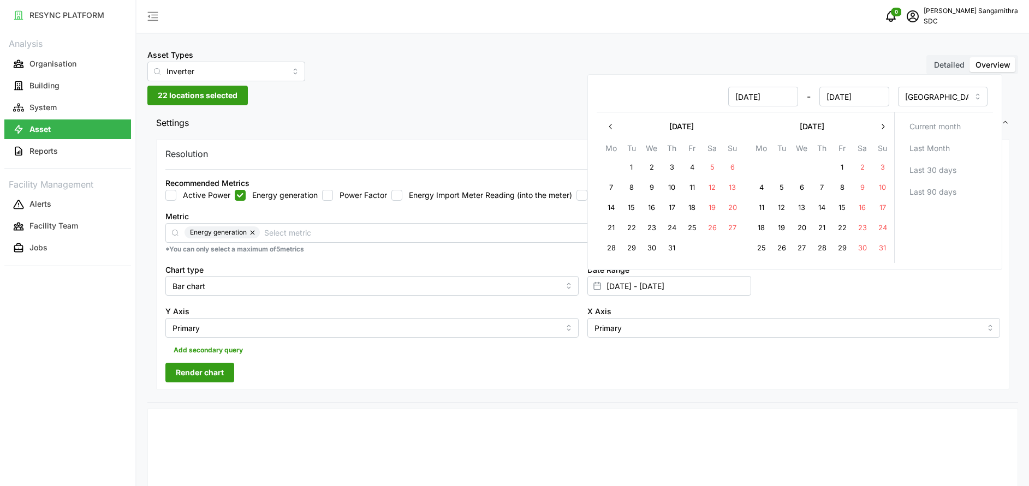
click at [826, 282] on div "Date Range 01 Apr 2024 - 26 Sep 2025" at bounding box center [794, 280] width 422 height 42
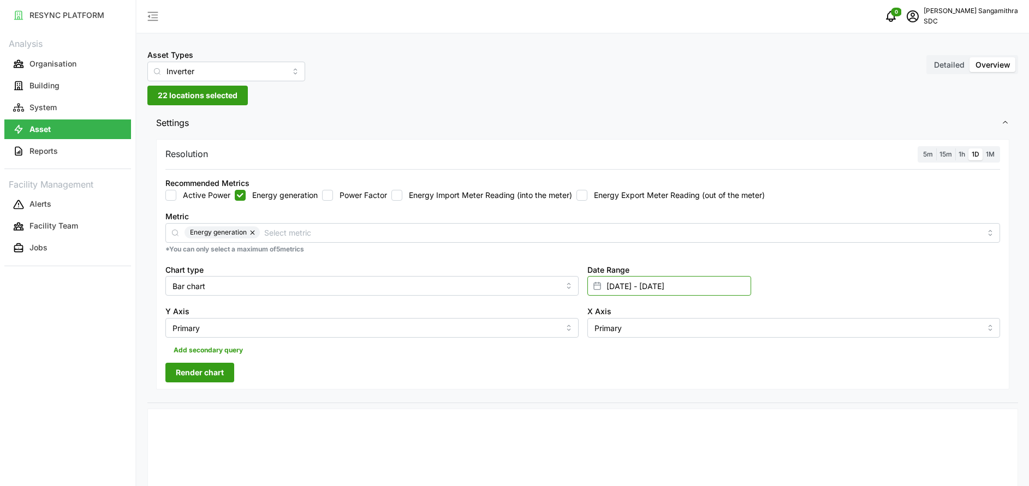
click at [680, 288] on input "01 Apr 2024 - 26 Sep 2025" at bounding box center [669, 286] width 164 height 20
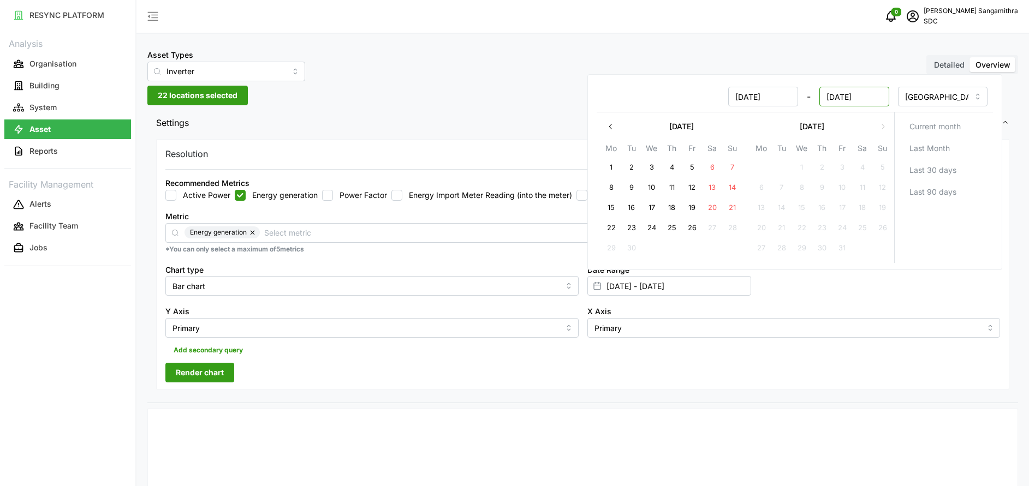
click at [835, 98] on input "[DATE]" at bounding box center [854, 97] width 70 height 20
type input "30 Sep 2025"
type input "01 Apr 2024 - 30 Sep 2025"
click at [785, 276] on div "Date Range 01 Apr 2024 - 30 Sep 2025" at bounding box center [794, 280] width 422 height 42
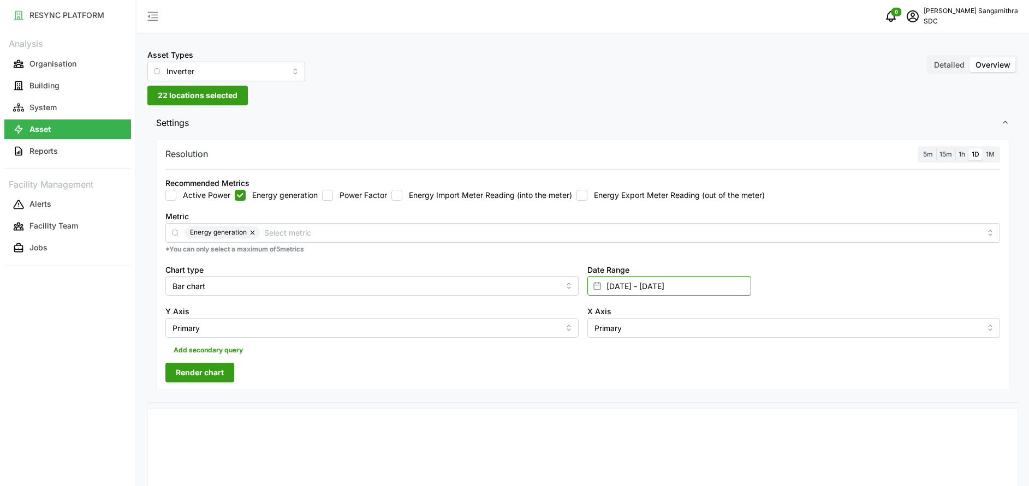
click at [655, 289] on input "01 Apr 2024 - 30 Sep 2025" at bounding box center [669, 286] width 164 height 20
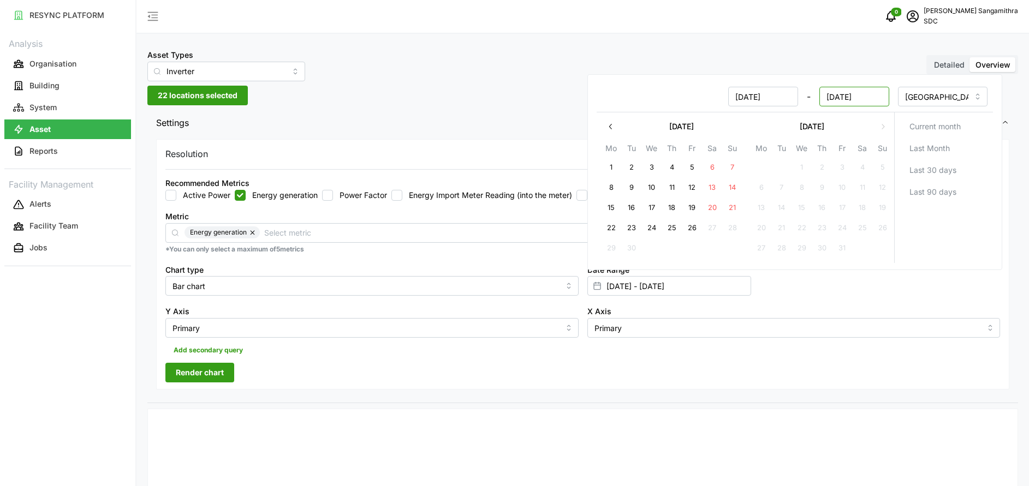
click at [853, 99] on input "30 Sep 2025" at bounding box center [854, 97] width 70 height 20
drag, startPoint x: 880, startPoint y: 99, endPoint x: 802, endPoint y: 99, distance: 78.1
click at [802, 99] on div "01 Apr 2024 - 30 Sep 2025" at bounding box center [745, 97] width 287 height 20
type input "[DATE]"
type input "[DATE] - [DATE]"
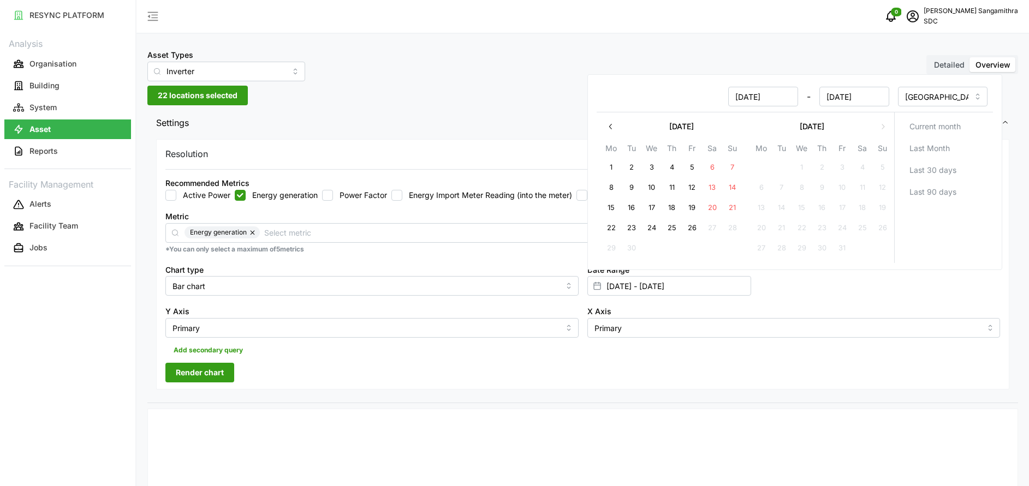
click at [837, 301] on div "X Axis Primary" at bounding box center [794, 321] width 422 height 42
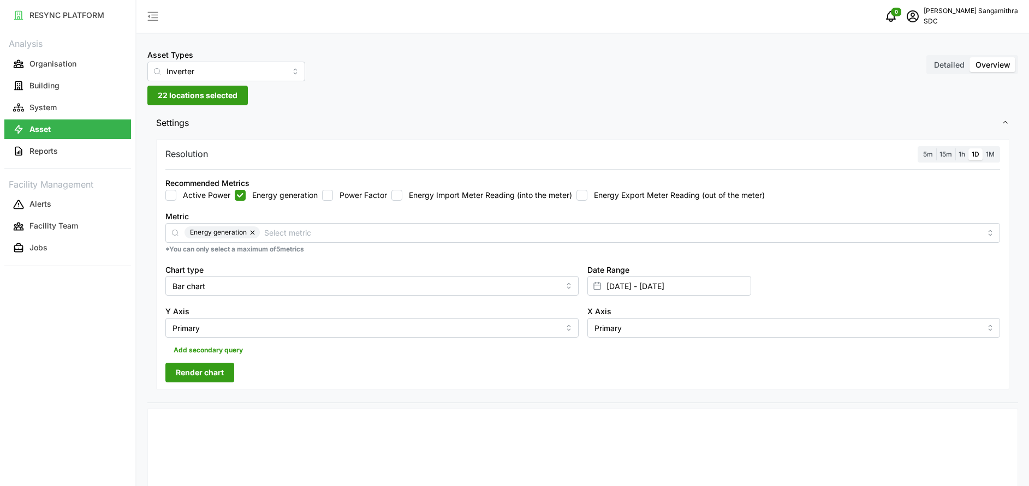
click at [993, 159] on label "1M" at bounding box center [990, 155] width 15 height 13
click at [983, 149] on input "1M" at bounding box center [983, 149] width 0 height 0
click at [226, 370] on button "Render chart" at bounding box center [199, 373] width 69 height 20
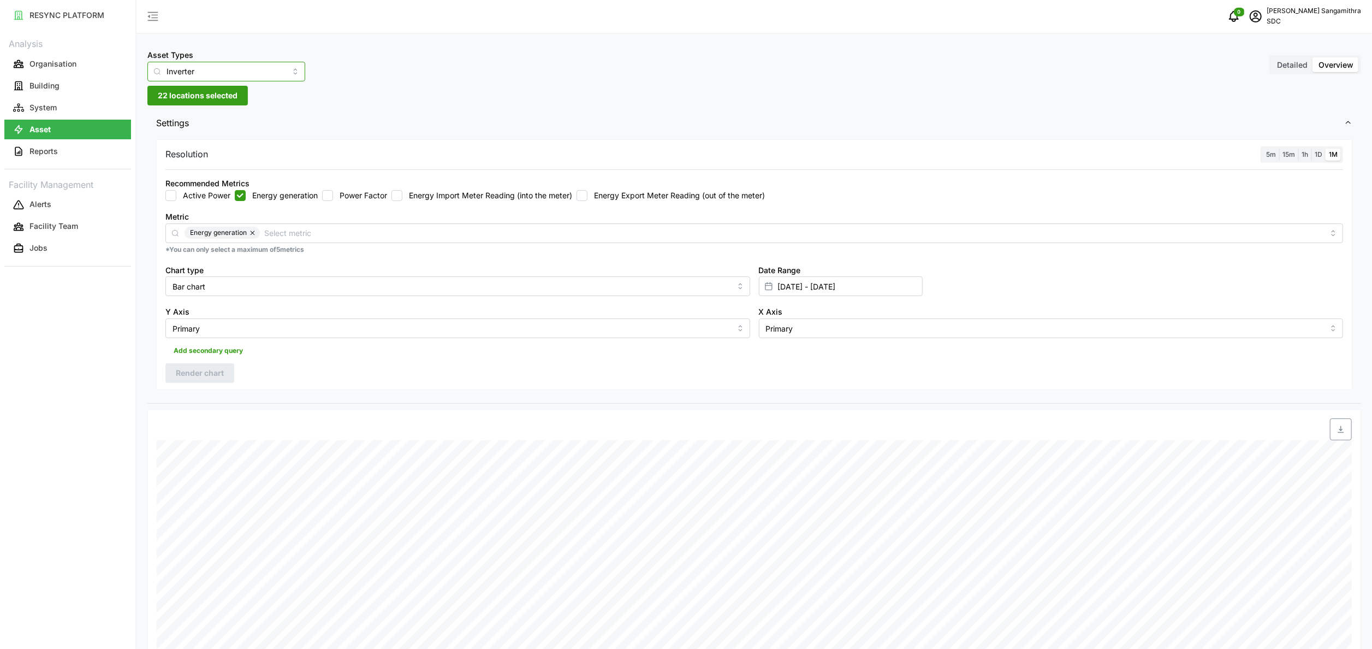
click at [236, 70] on input "Inverter" at bounding box center [226, 72] width 158 height 20
click at [191, 176] on span "Revenue meter" at bounding box center [183, 181] width 54 height 12
type input "Revenue meter"
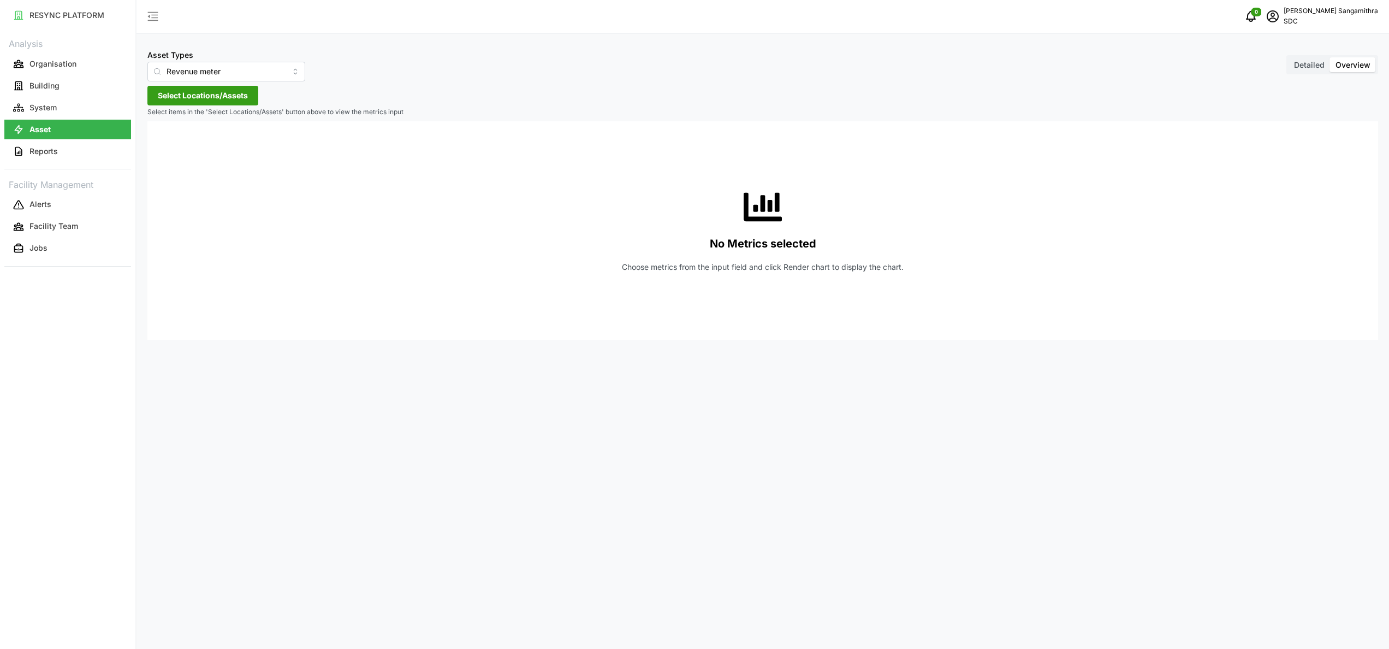
click at [225, 99] on span "Select Locations/Assets" at bounding box center [203, 95] width 90 height 19
click at [179, 142] on span "Select SDC-1" at bounding box center [174, 145] width 7 height 7
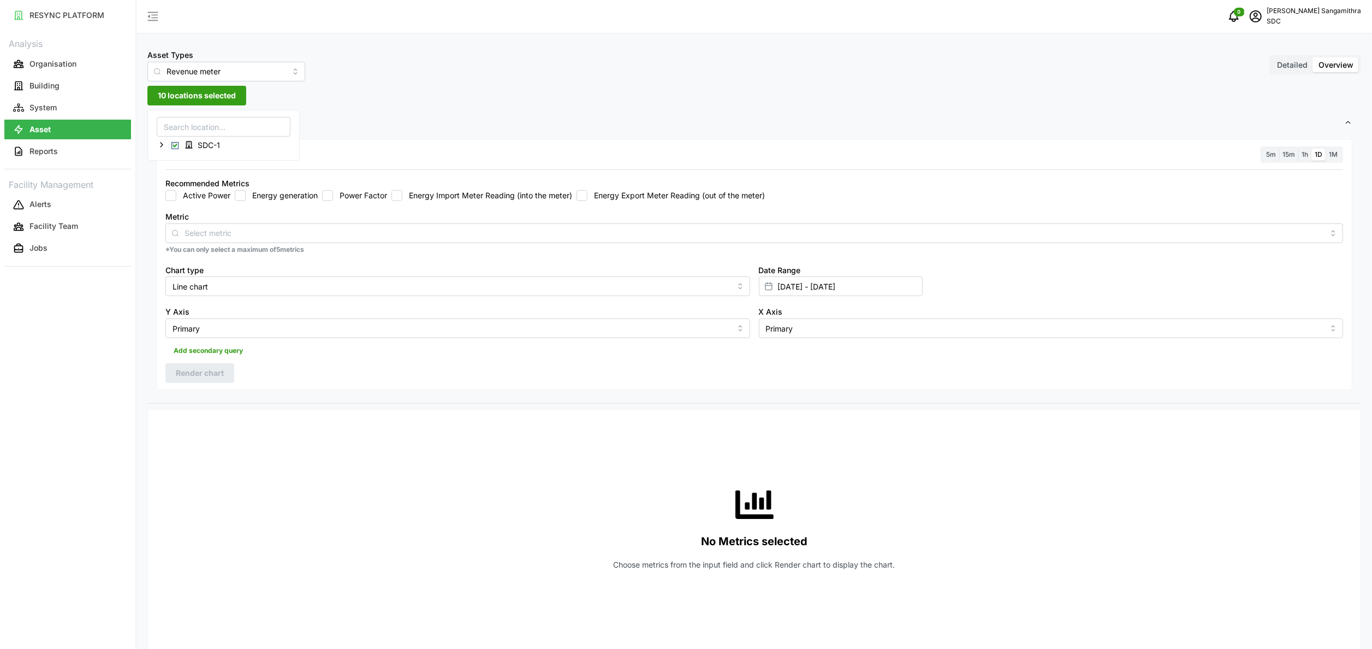
click at [1041, 156] on span "1M" at bounding box center [1333, 154] width 9 height 8
click at [1041, 149] on input "1M" at bounding box center [1326, 149] width 0 height 0
drag, startPoint x: 238, startPoint y: 193, endPoint x: 243, endPoint y: 191, distance: 5.6
click at [243, 191] on input "Energy generation" at bounding box center [240, 195] width 11 height 11
checkbox input "true"
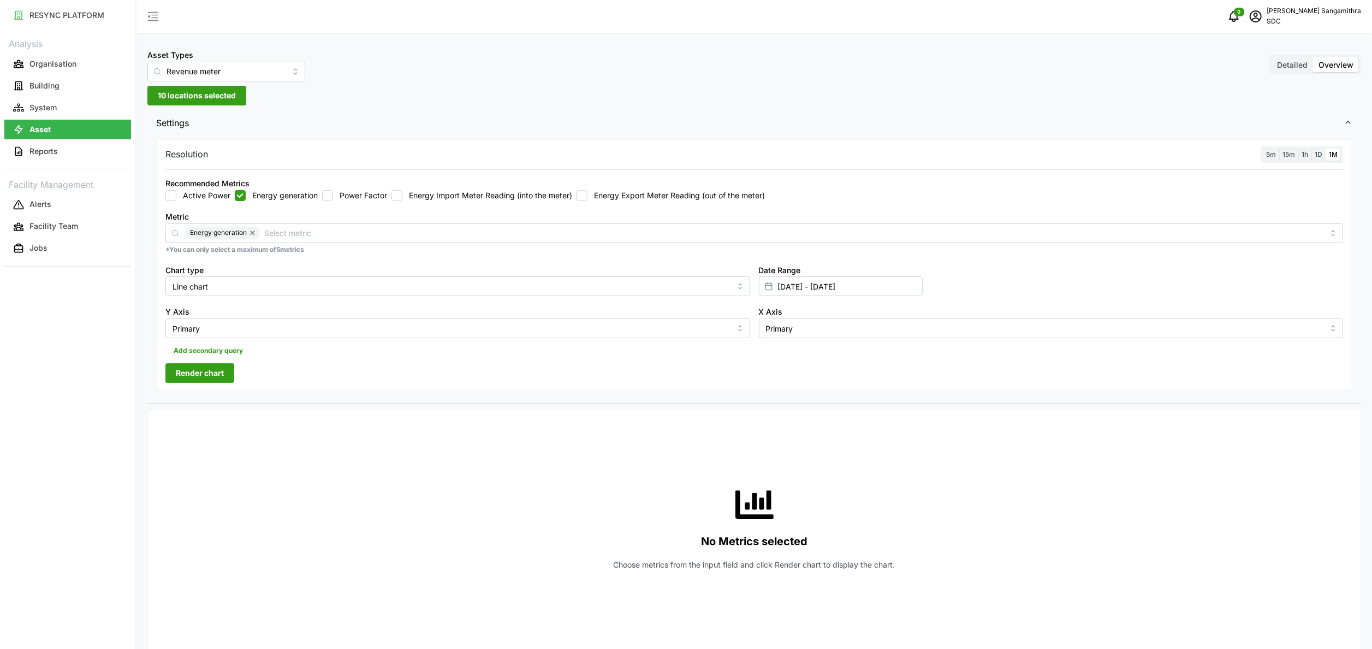
click at [209, 371] on span "Render chart" at bounding box center [200, 373] width 48 height 19
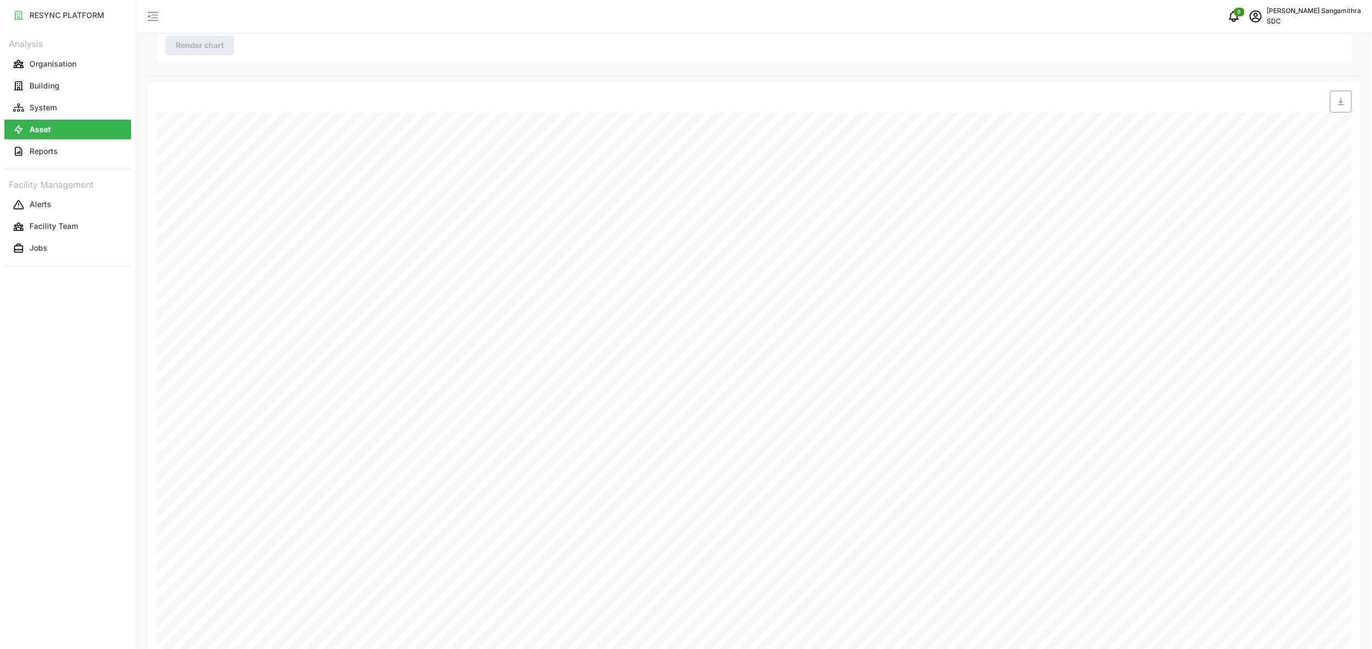
scroll to position [352, 0]
click at [985, 486] on div "Asset Types Revenue meter Detailed Overview 10 locations selected Settings Reso…" at bounding box center [754, 149] width 1236 height 1000
click at [1041, 486] on div "Asset Types Revenue meter Detailed Overview 10 locations selected Settings Reso…" at bounding box center [754, 149] width 1236 height 1000
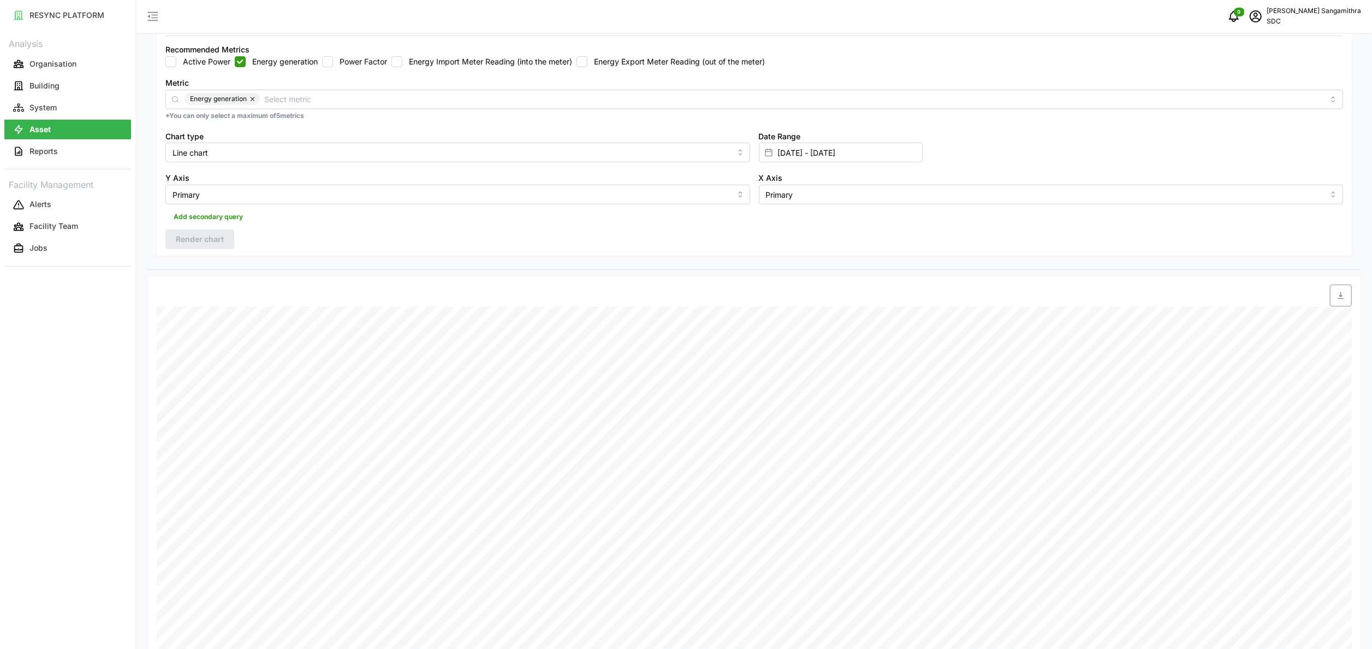
scroll to position [25, 0]
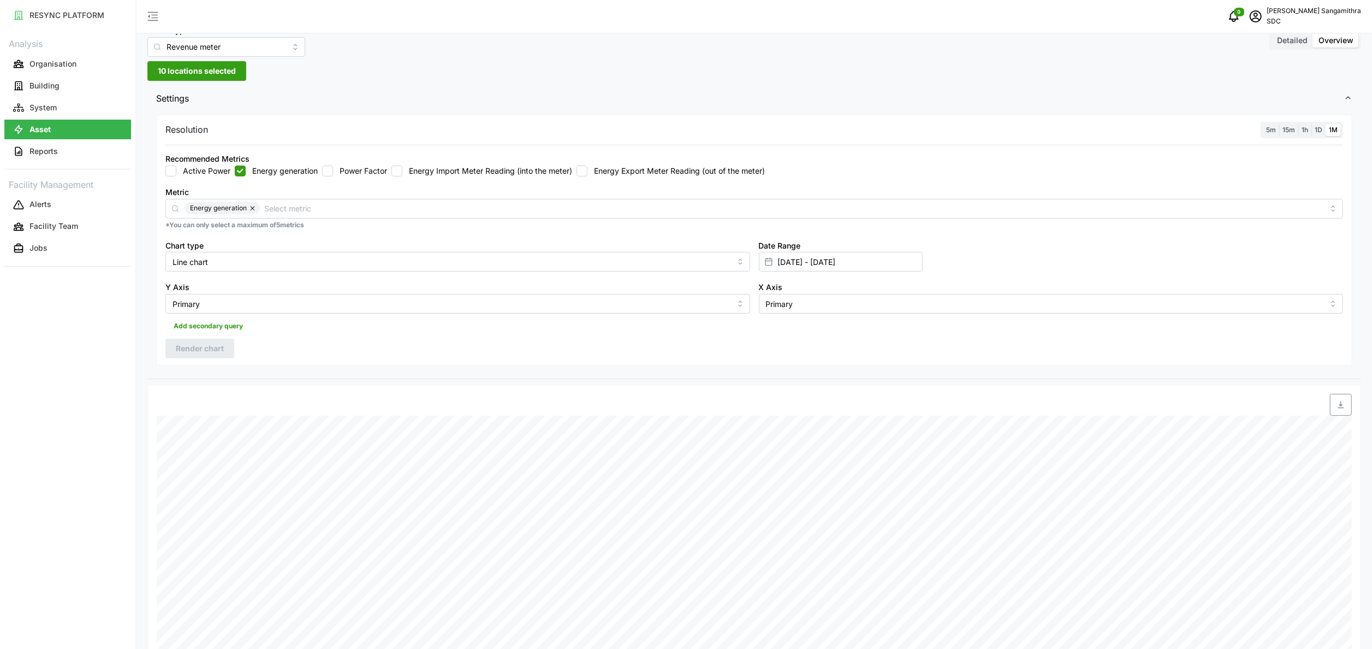
click at [1041, 136] on div "5m 15m 1h 1D 1M" at bounding box center [1302, 130] width 82 height 17
click at [1041, 130] on span "1D" at bounding box center [1319, 130] width 8 height 8
click at [1041, 124] on input "1D" at bounding box center [1311, 124] width 0 height 0
click at [1041, 132] on span "1M" at bounding box center [1333, 130] width 9 height 8
click at [1041, 124] on input "1M" at bounding box center [1326, 124] width 0 height 0
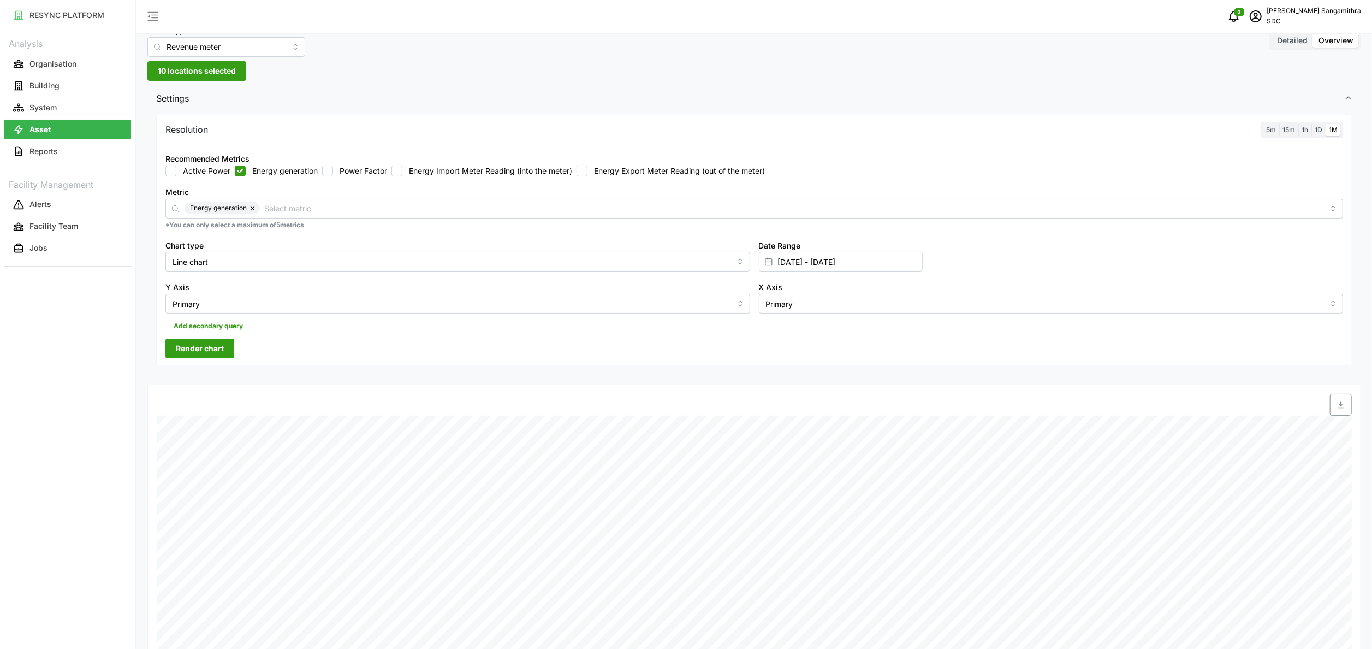
click at [215, 354] on span "Render chart" at bounding box center [200, 348] width 48 height 19
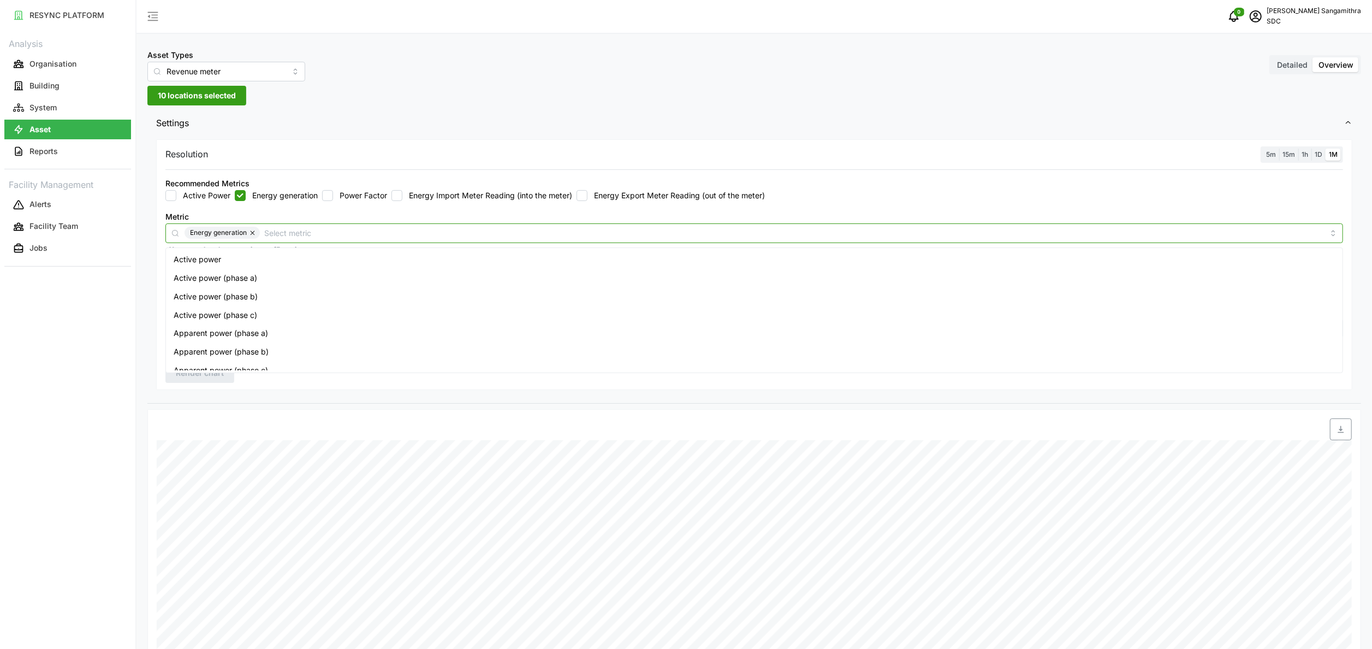
click at [1041, 232] on input "Metric" at bounding box center [794, 233] width 1060 height 12
drag, startPoint x: 1202, startPoint y: 206, endPoint x: 1071, endPoint y: 225, distance: 132.4
click at [1041, 205] on div "Metric Energy generation *You can only select a maximum of 5 metrics" at bounding box center [754, 232] width 1186 height 54
click at [377, 288] on input "Line chart" at bounding box center [457, 286] width 585 height 20
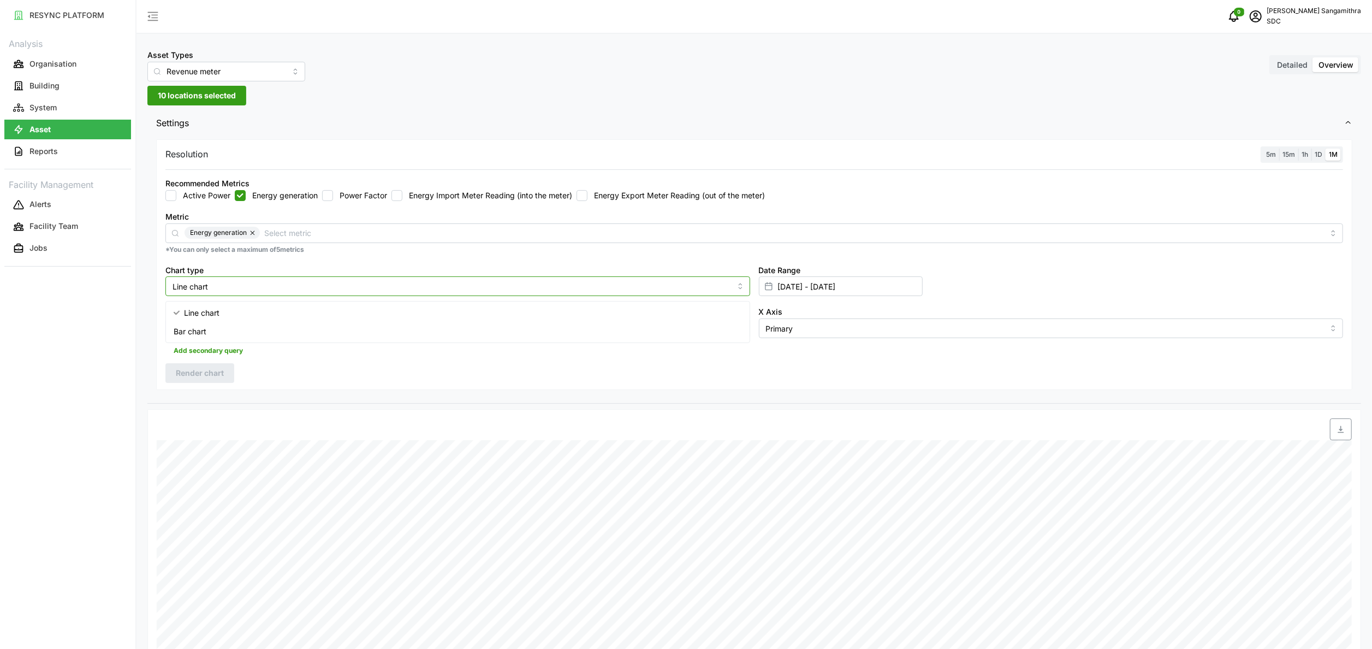
click at [289, 330] on div "Bar chart" at bounding box center [457, 331] width 579 height 19
type input "Bar chart"
drag, startPoint x: 199, startPoint y: 372, endPoint x: 256, endPoint y: 376, distance: 56.4
click at [200, 372] on span "Render chart" at bounding box center [200, 373] width 48 height 19
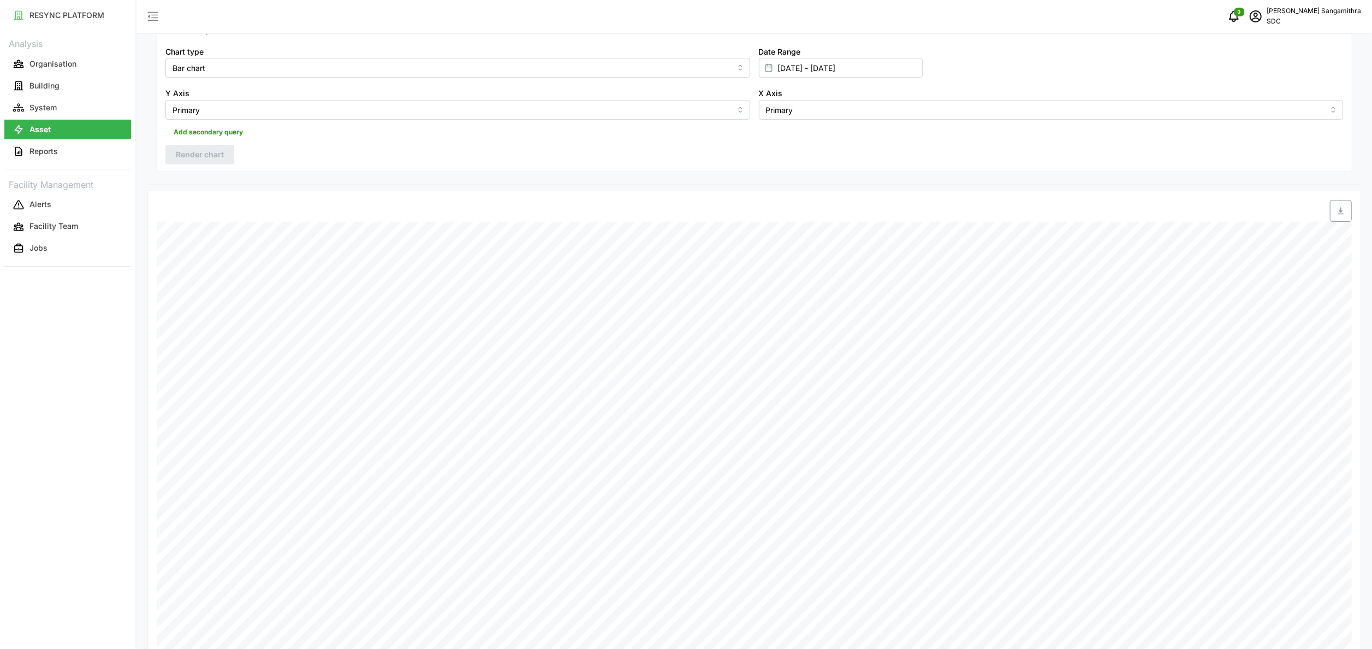
scroll to position [328, 0]
